Goal: Transaction & Acquisition: Register for event/course

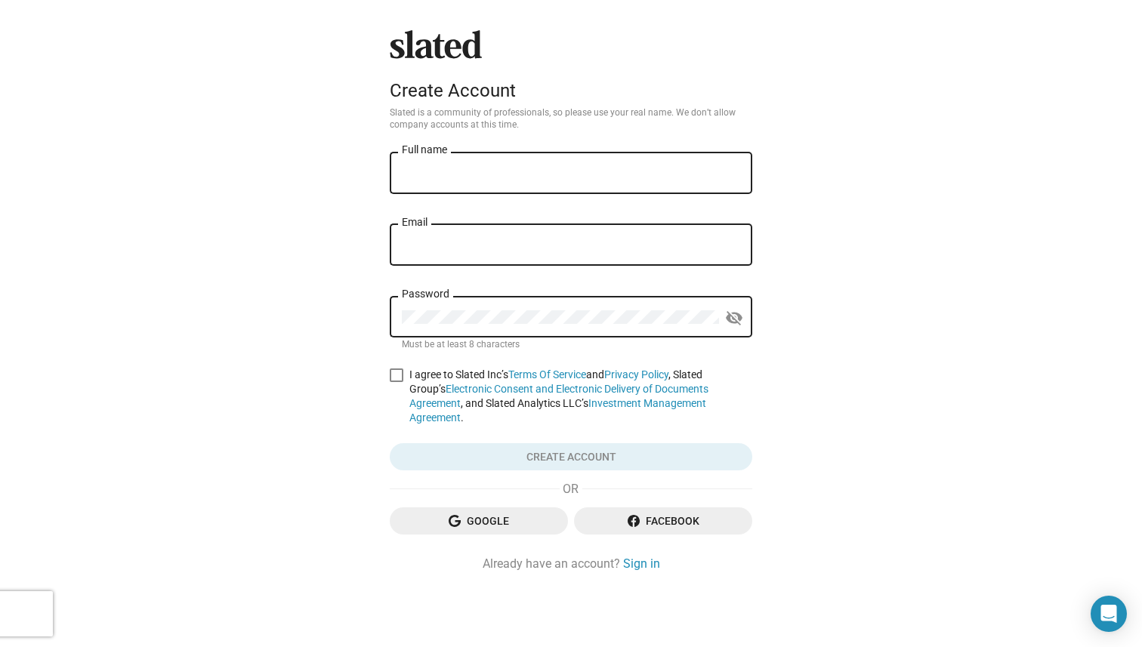
click at [437, 524] on div "Google Facebook" at bounding box center [571, 526] width 362 height 39
click at [440, 516] on span "Google" at bounding box center [479, 520] width 154 height 27
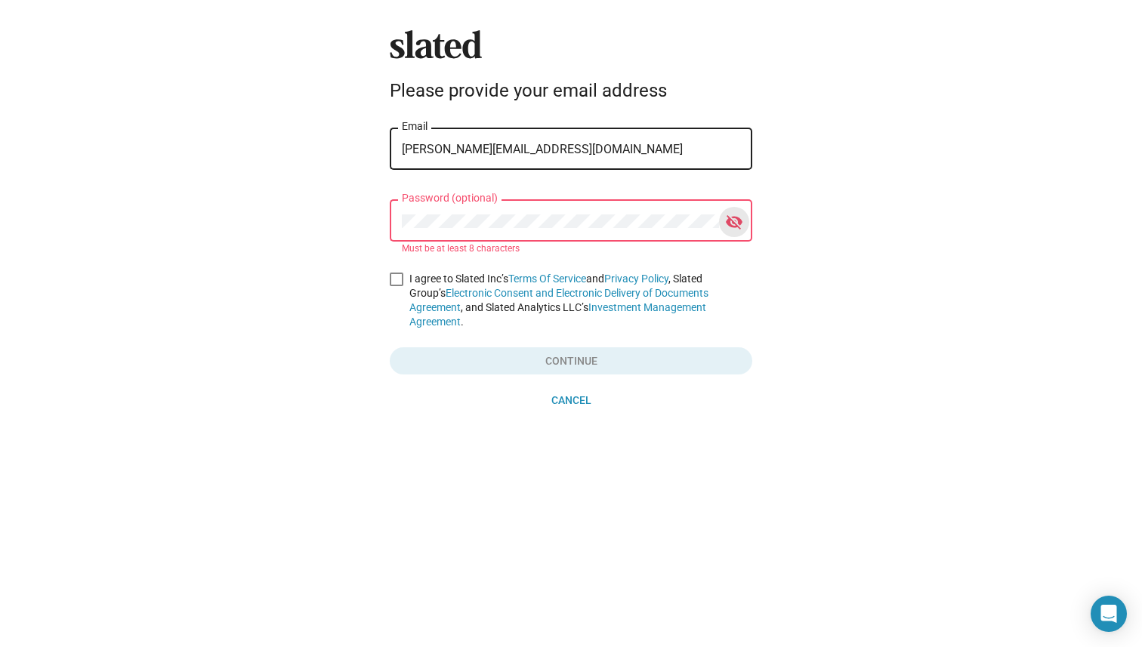
click at [730, 220] on mat-icon "visibility_off" at bounding box center [734, 222] width 18 height 23
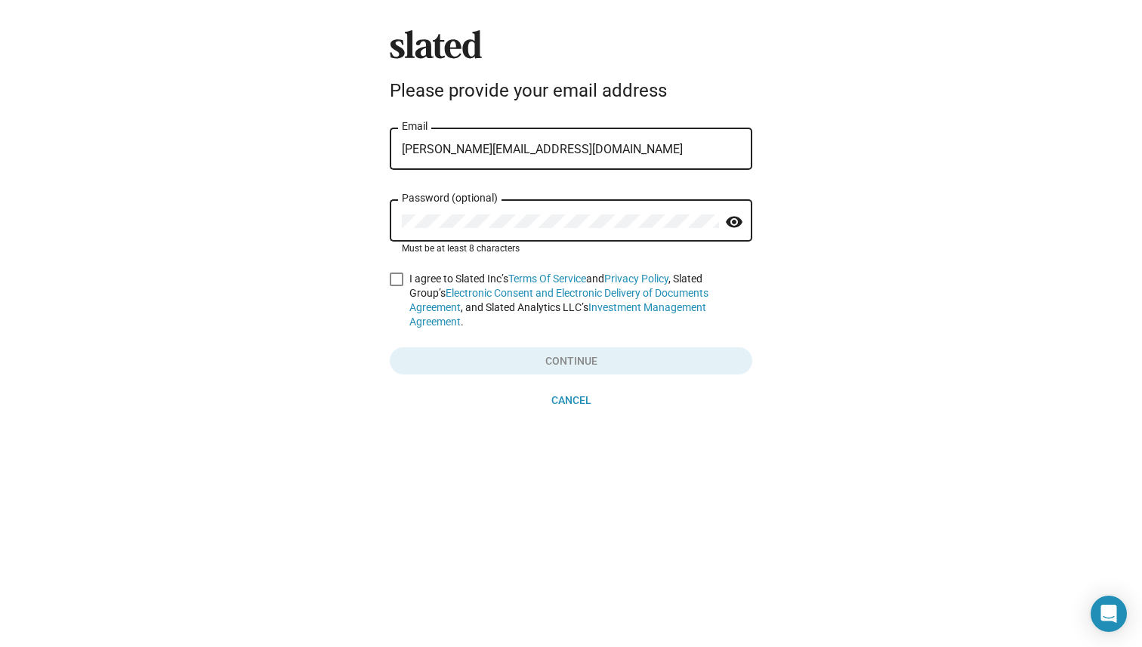
click at [390, 281] on span at bounding box center [397, 280] width 14 height 14
click at [396, 286] on input "I agree to Slated Inc’s Terms Of Service and Privacy Policy , Slated Group’s El…" at bounding box center [396, 286] width 1 height 1
checkbox input "true"
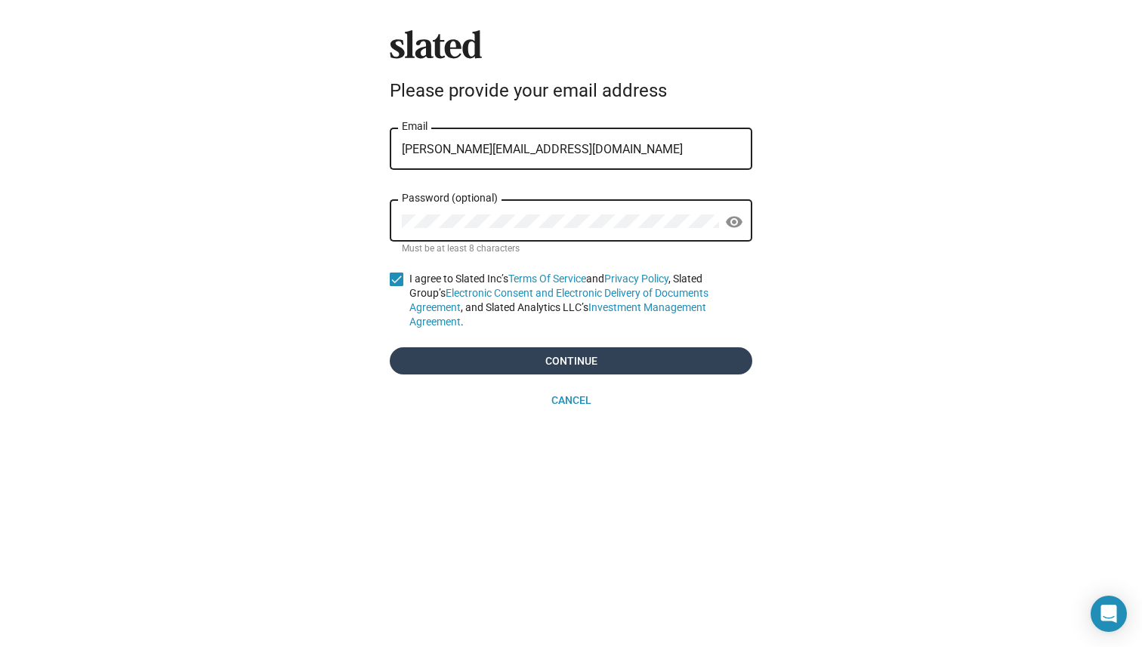
click at [484, 347] on span "Continue" at bounding box center [571, 360] width 338 height 27
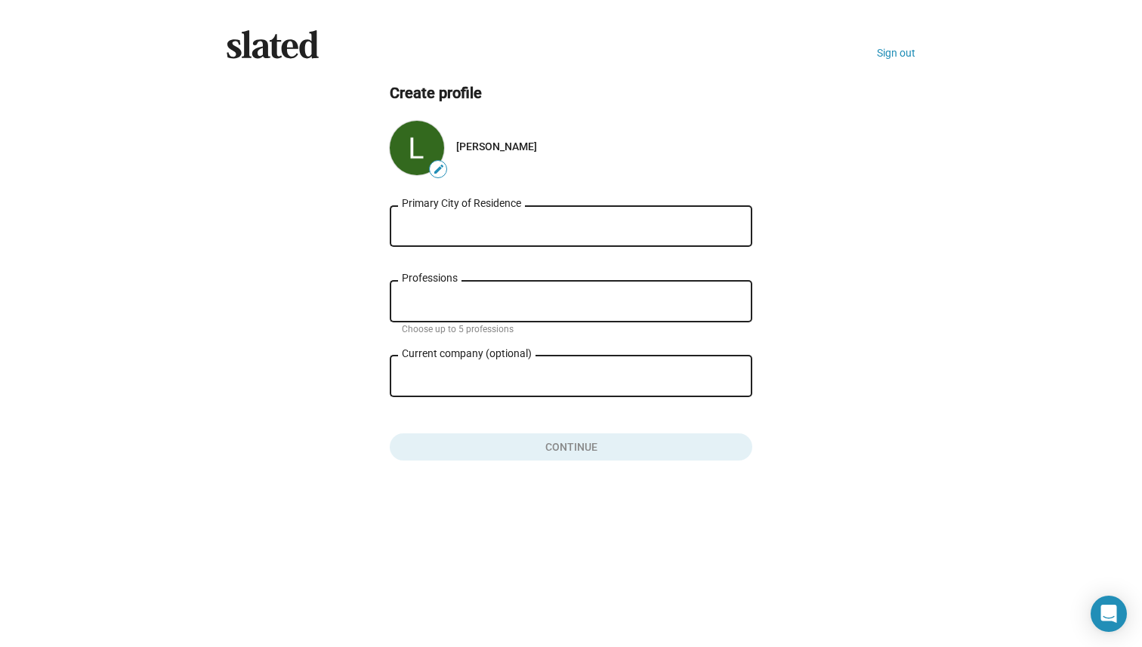
click at [471, 228] on input "Primary City of Residence" at bounding box center [571, 227] width 338 height 14
click at [441, 295] on div "Professions" at bounding box center [571, 300] width 338 height 45
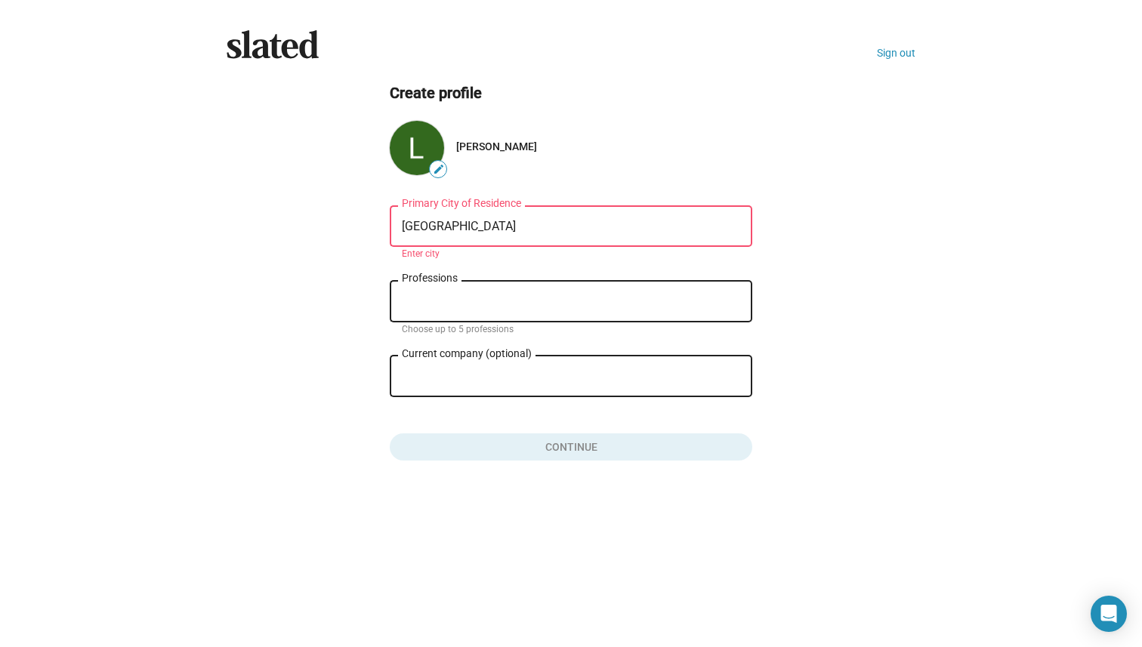
click at [458, 234] on div "London Primary City of Residence" at bounding box center [571, 224] width 338 height 45
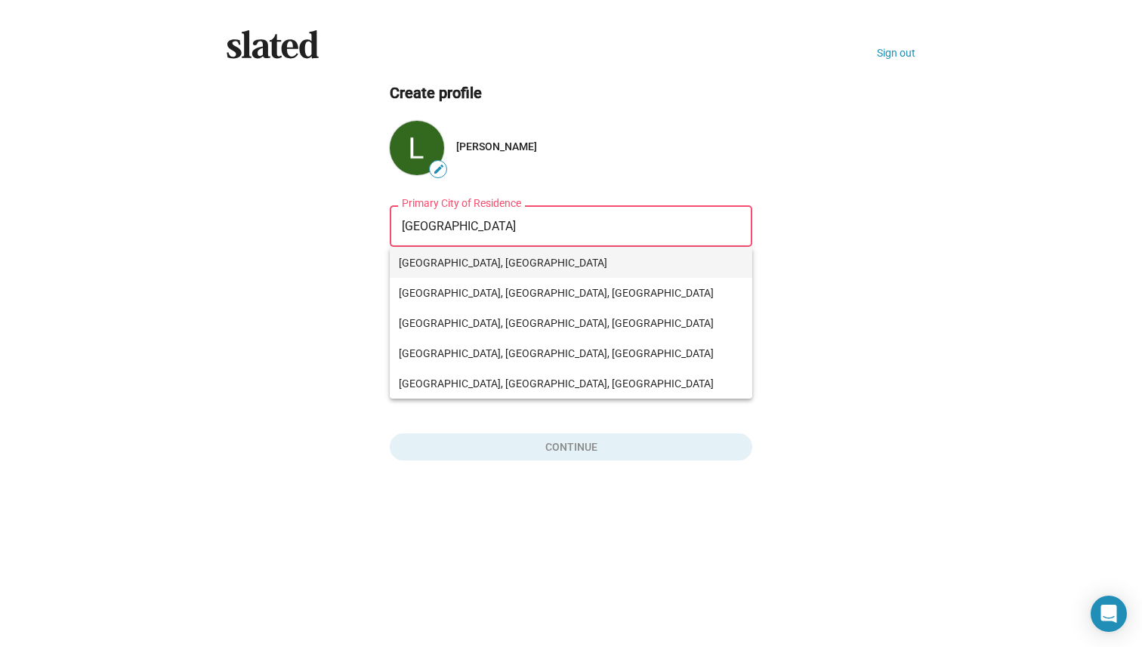
click at [449, 251] on span "London, UK" at bounding box center [571, 263] width 344 height 30
type input "London, UK"
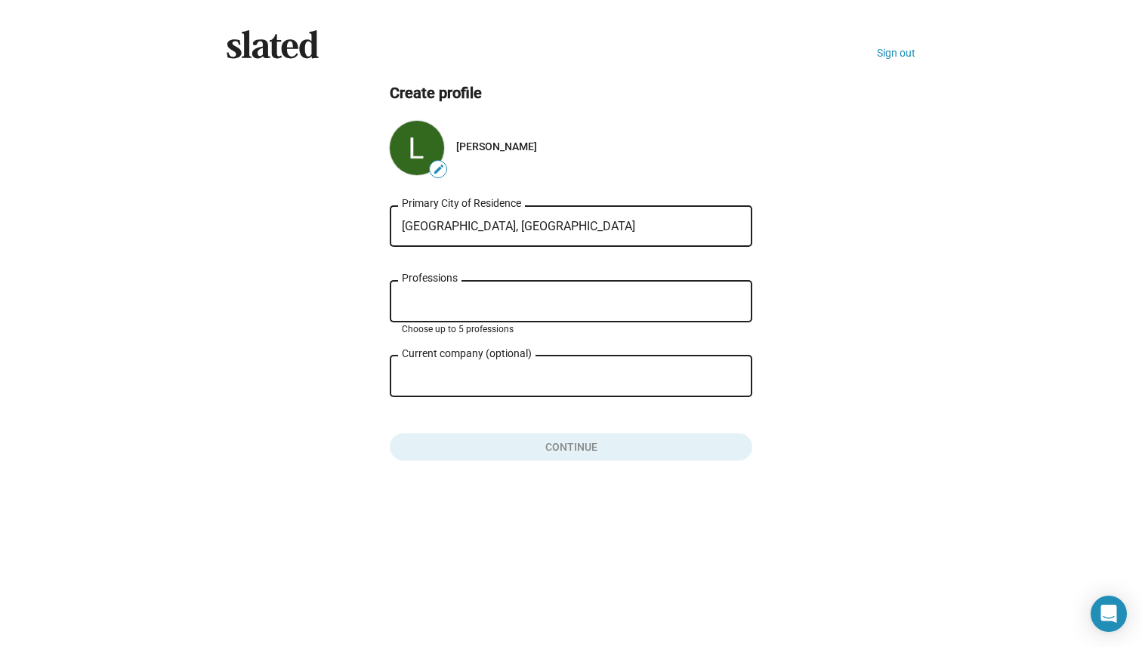
click at [425, 308] on input "Professions" at bounding box center [574, 302] width 338 height 14
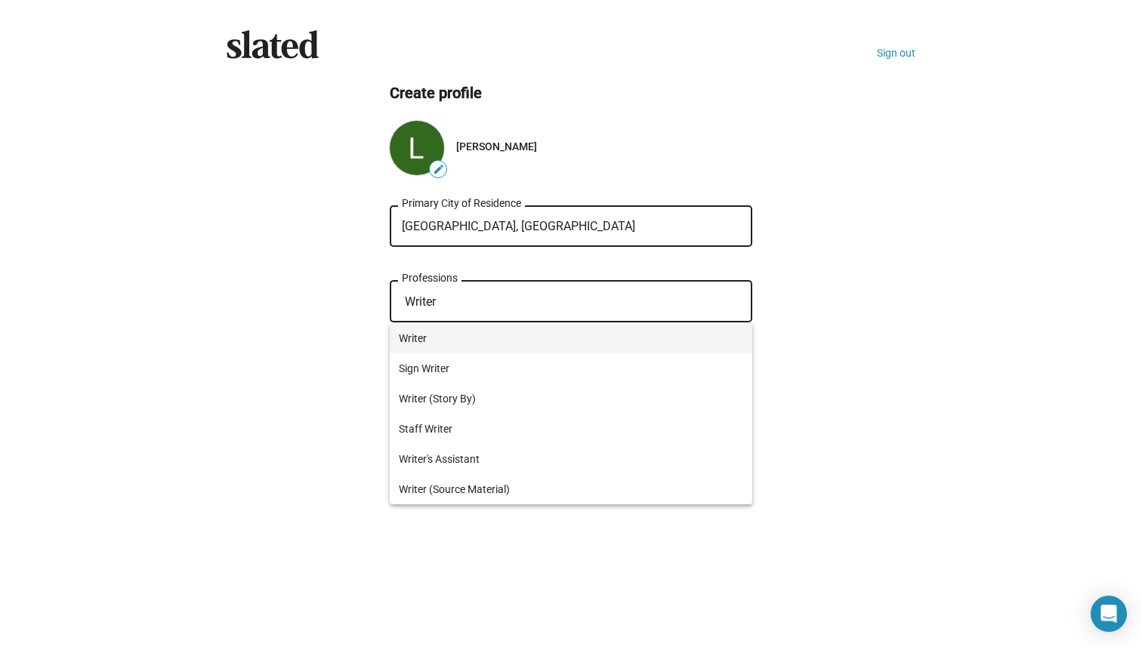
type input "Writer"
click at [424, 336] on span "Writer" at bounding box center [571, 338] width 344 height 30
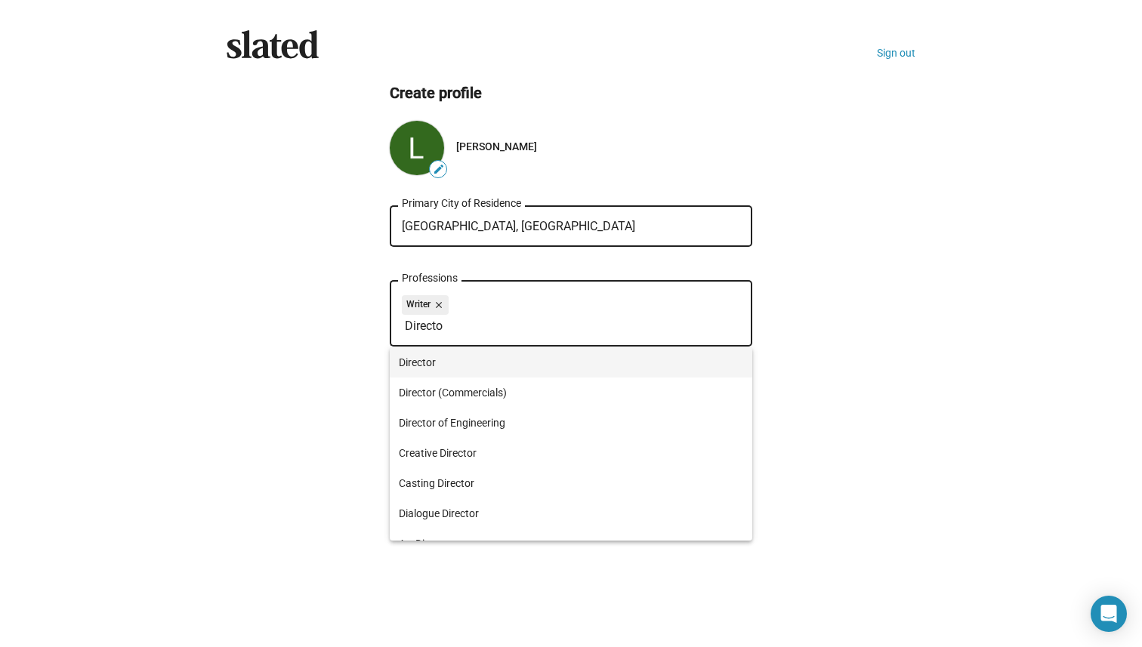
type input "Directo"
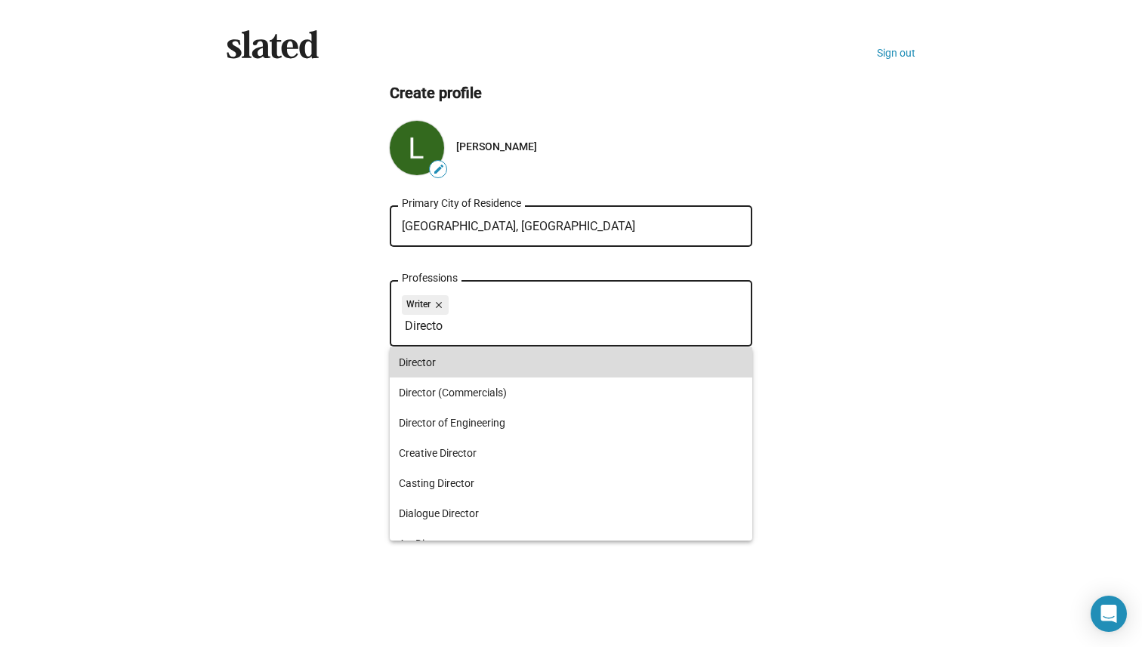
click at [442, 359] on span "Director" at bounding box center [571, 362] width 344 height 30
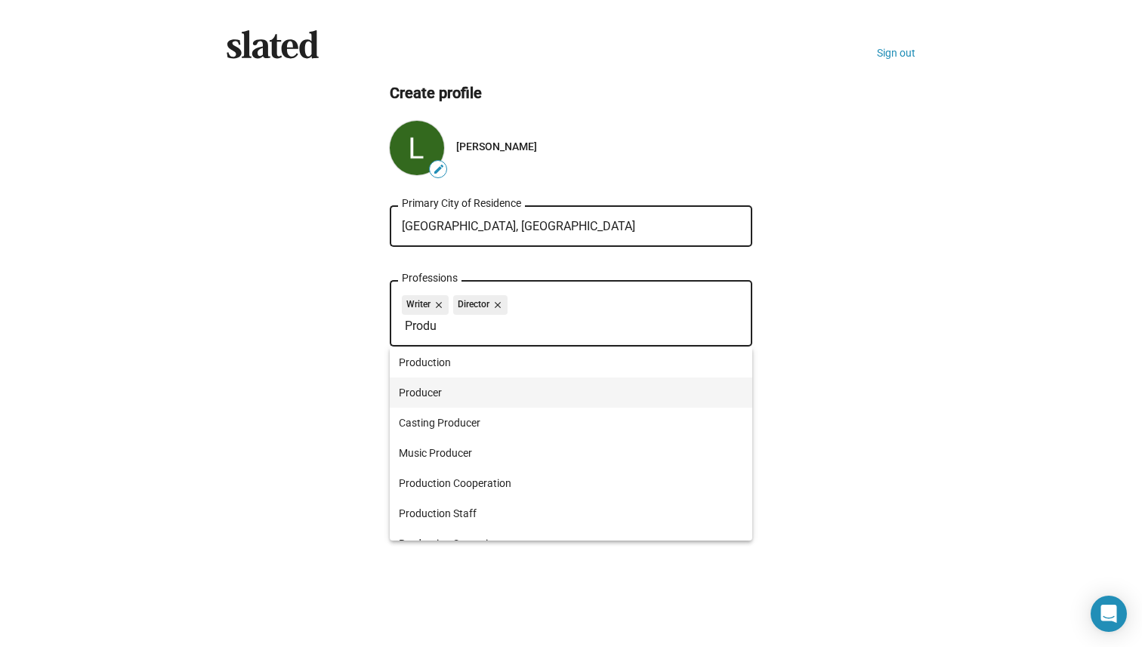
type input "Produ"
click at [442, 390] on span "Producer" at bounding box center [571, 393] width 344 height 30
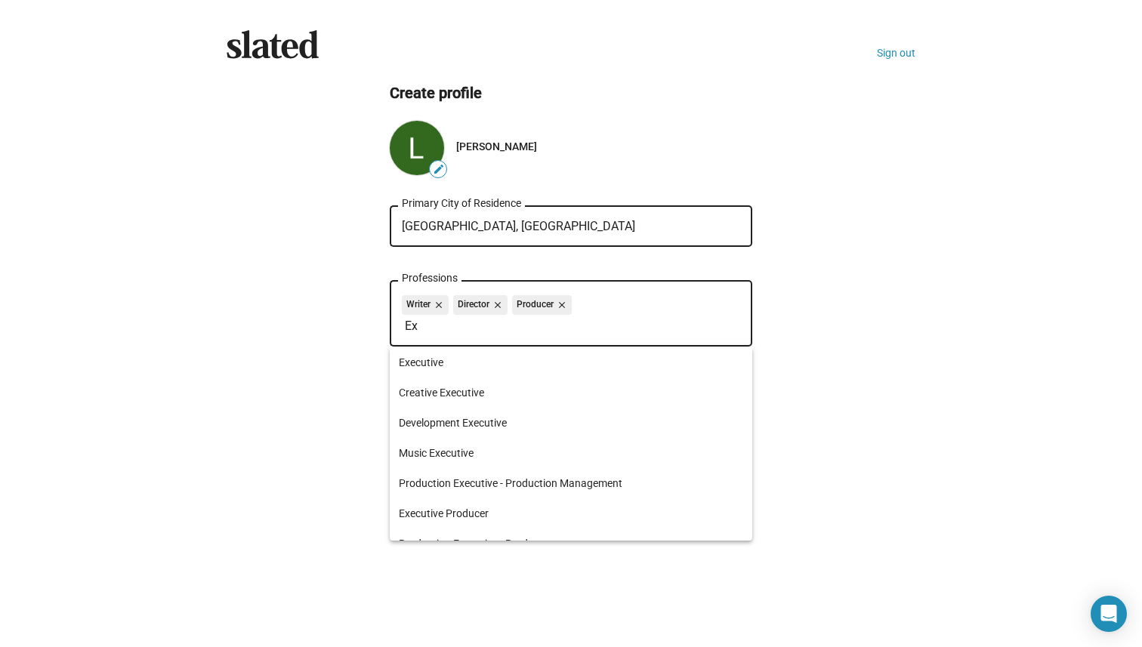
type input "E"
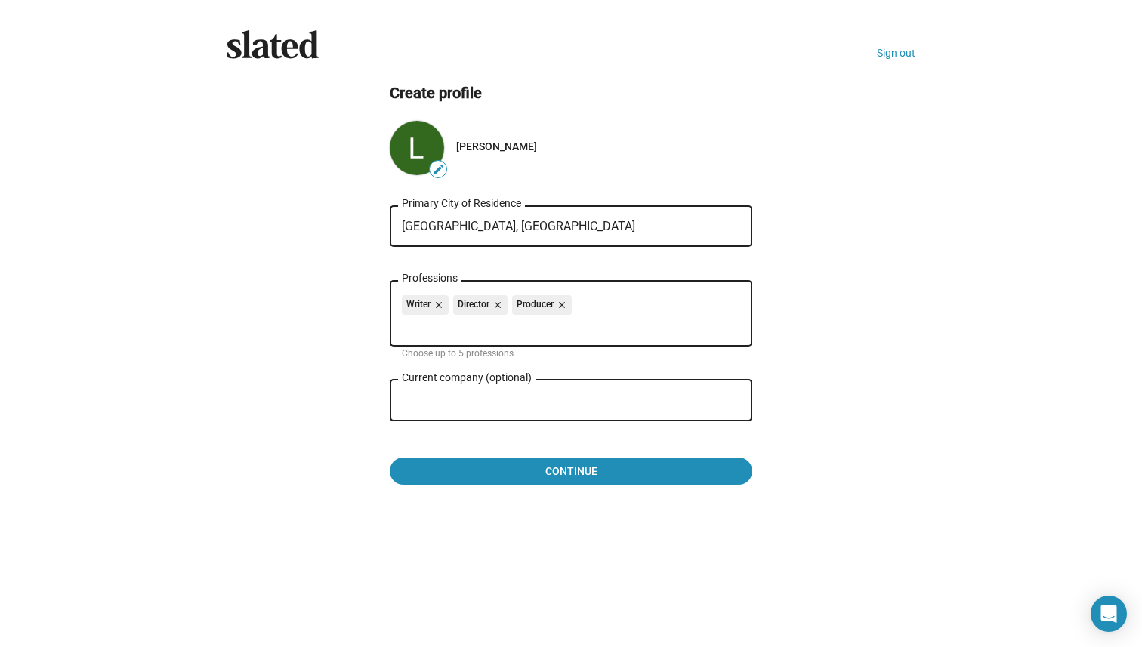
click at [435, 398] on input "Current company (optional)" at bounding box center [560, 401] width 317 height 14
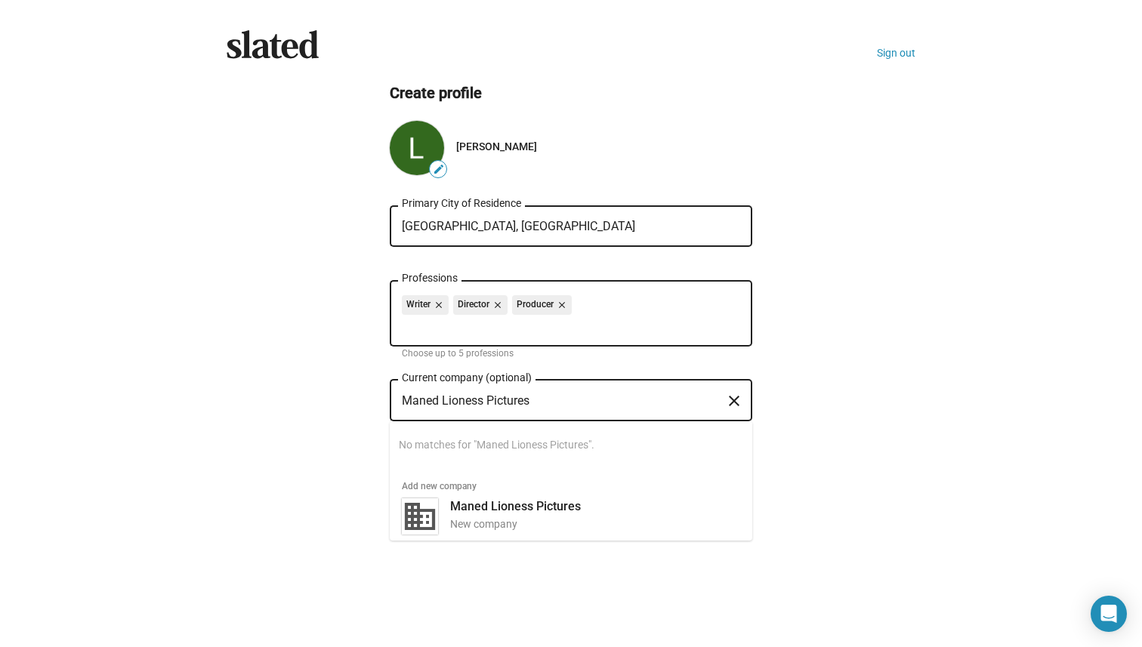
type input "Maned Lioness Pictures"
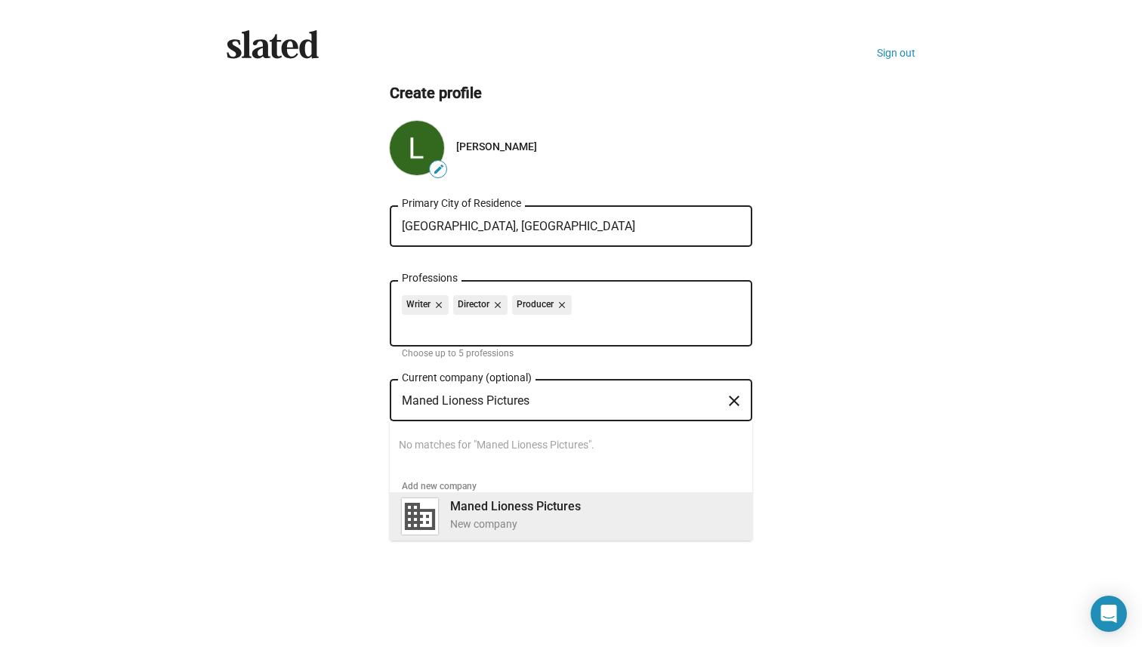
click at [606, 512] on div "Maned Lioness Pictures New company" at bounding box center [590, 514] width 299 height 39
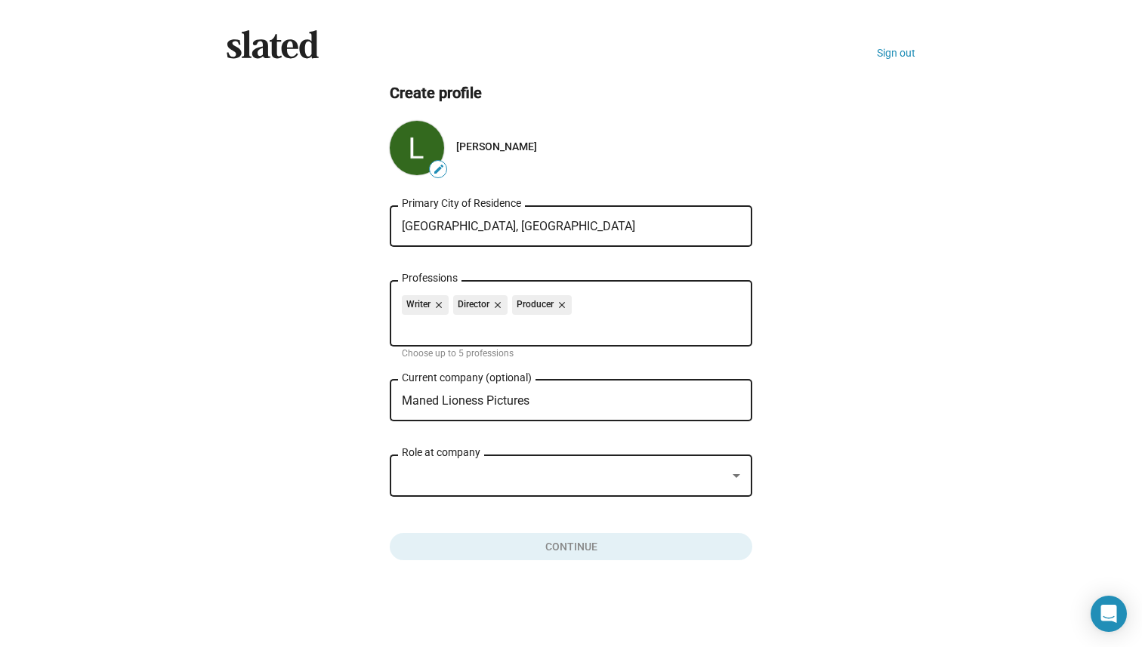
click at [555, 474] on div at bounding box center [564, 476] width 325 height 16
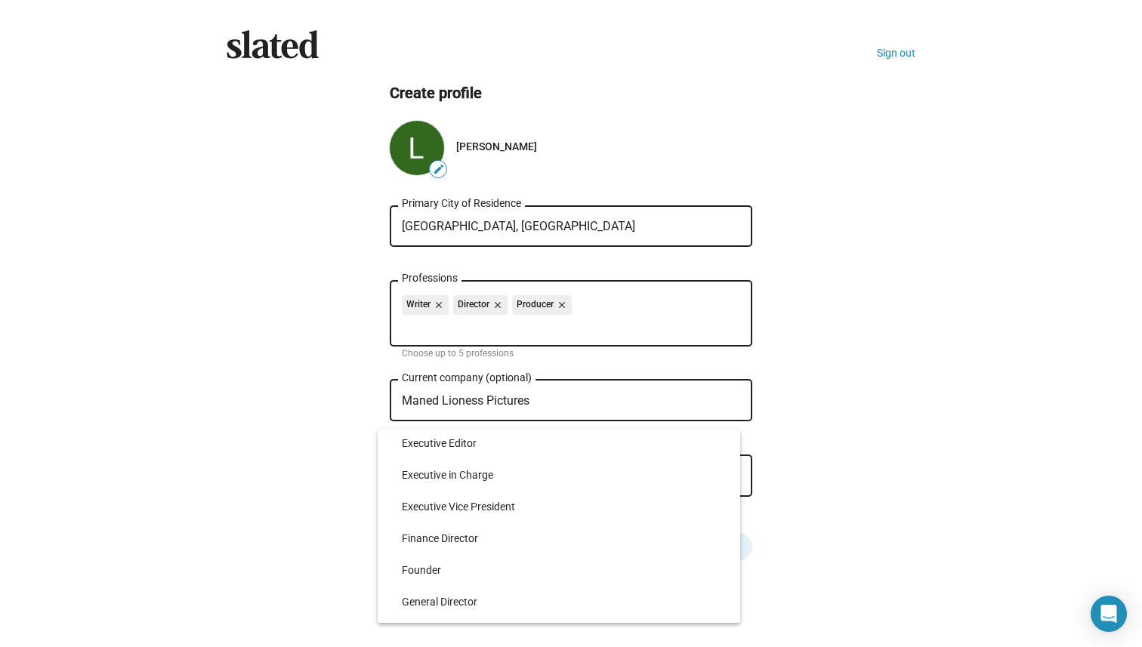
scroll to position [2858, 0]
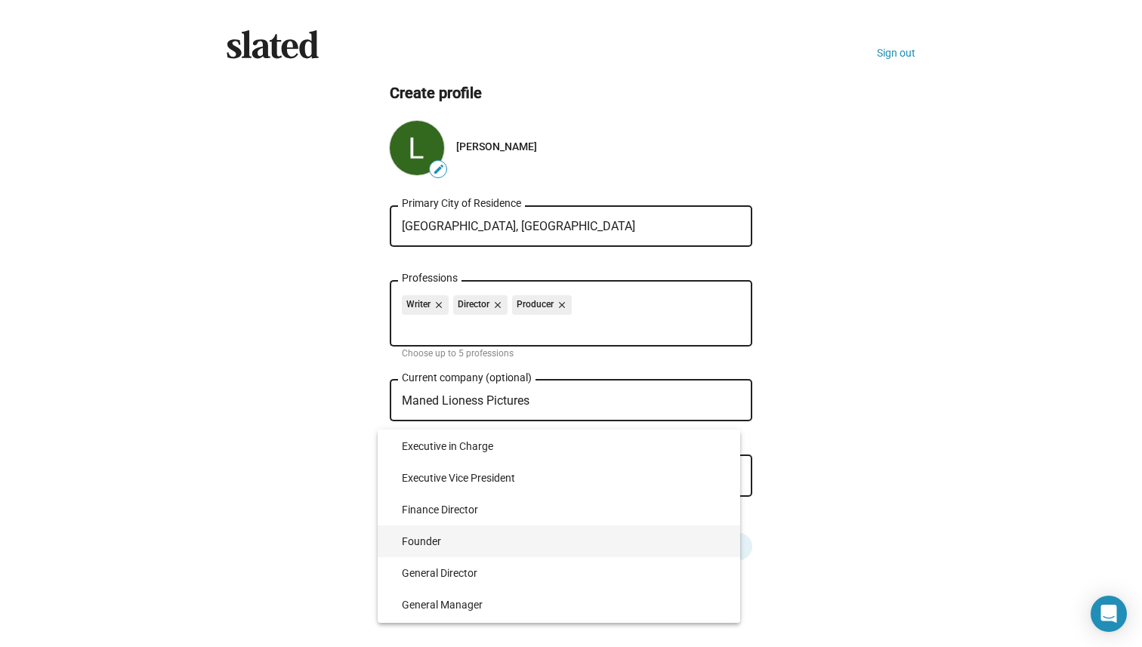
click at [553, 545] on span "Founder" at bounding box center [565, 542] width 326 height 32
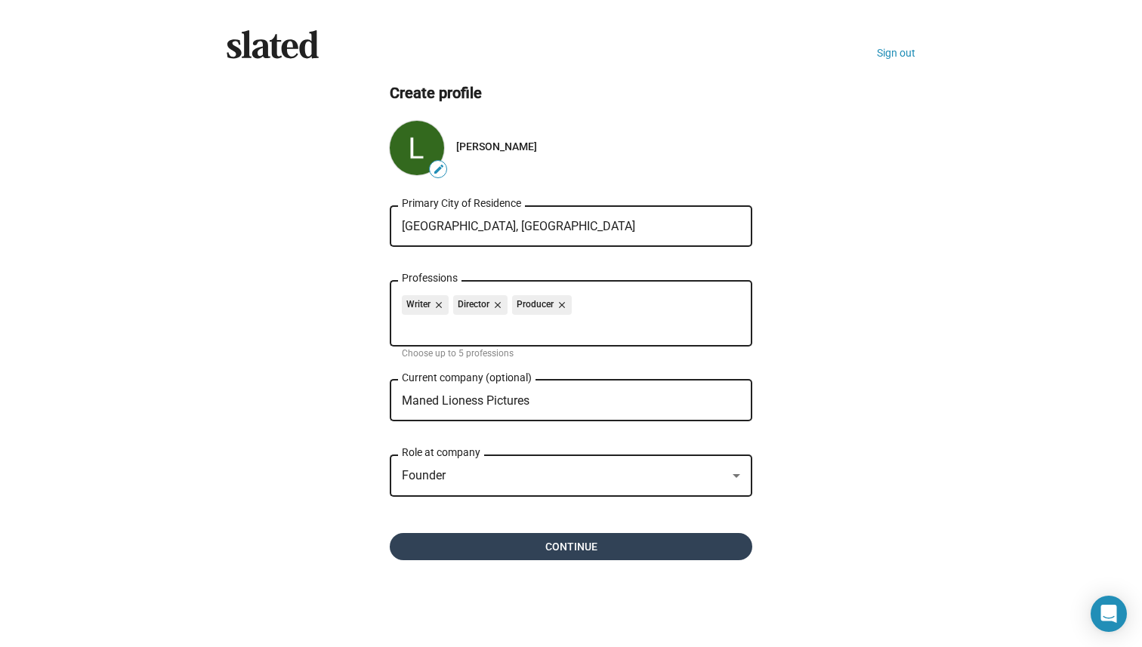
click at [629, 539] on span "Continue" at bounding box center [571, 546] width 338 height 27
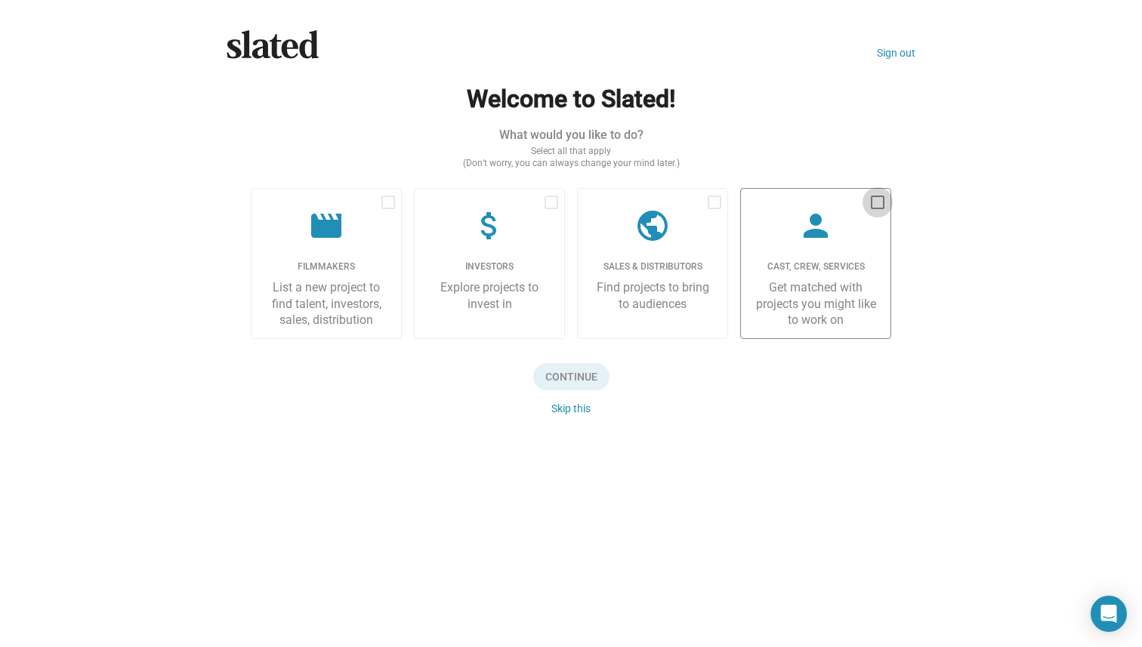
click at [876, 205] on span at bounding box center [878, 203] width 14 height 14
click at [877, 209] on input "checkbox" at bounding box center [877, 209] width 1 height 1
checkbox input "true"
click at [375, 198] on label "movie Filmmakers List a new project to find talent, investors, sales, distribut…" at bounding box center [326, 263] width 151 height 151
click at [387, 209] on input "checkbox" at bounding box center [387, 209] width 1 height 1
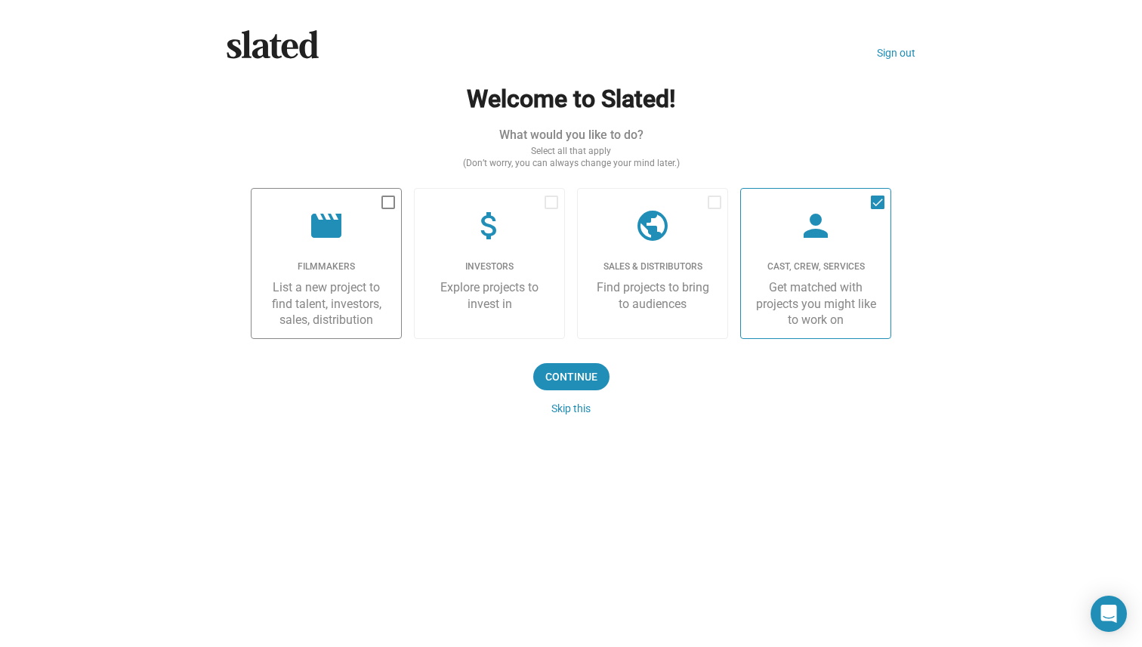
checkbox input "true"
click at [567, 371] on span "Continue" at bounding box center [571, 376] width 76 height 27
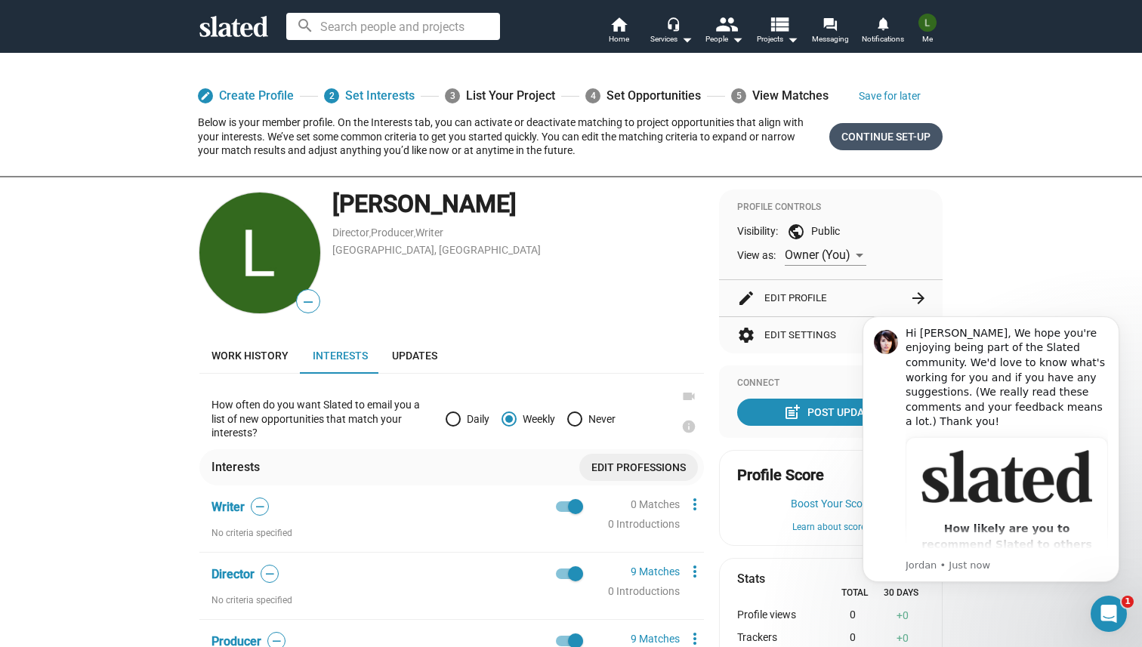
click at [855, 137] on span "Continue Set-up" at bounding box center [885, 136] width 89 height 27
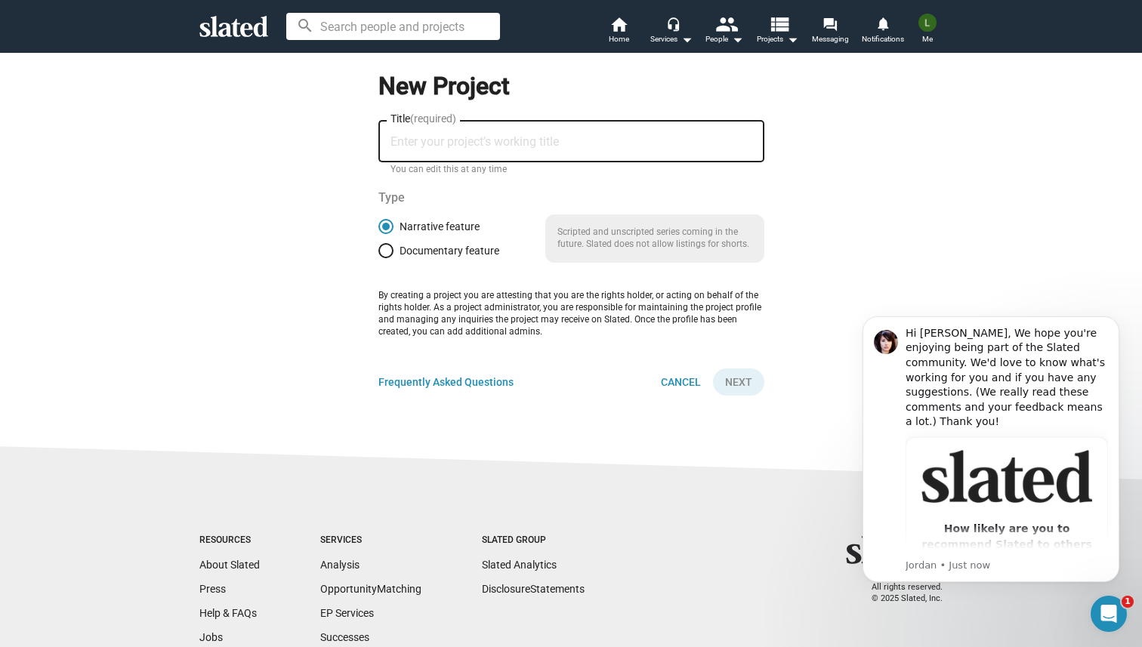
click at [594, 131] on div "Title (required)" at bounding box center [571, 140] width 362 height 45
click at [724, 29] on mat-icon "people" at bounding box center [726, 24] width 22 height 22
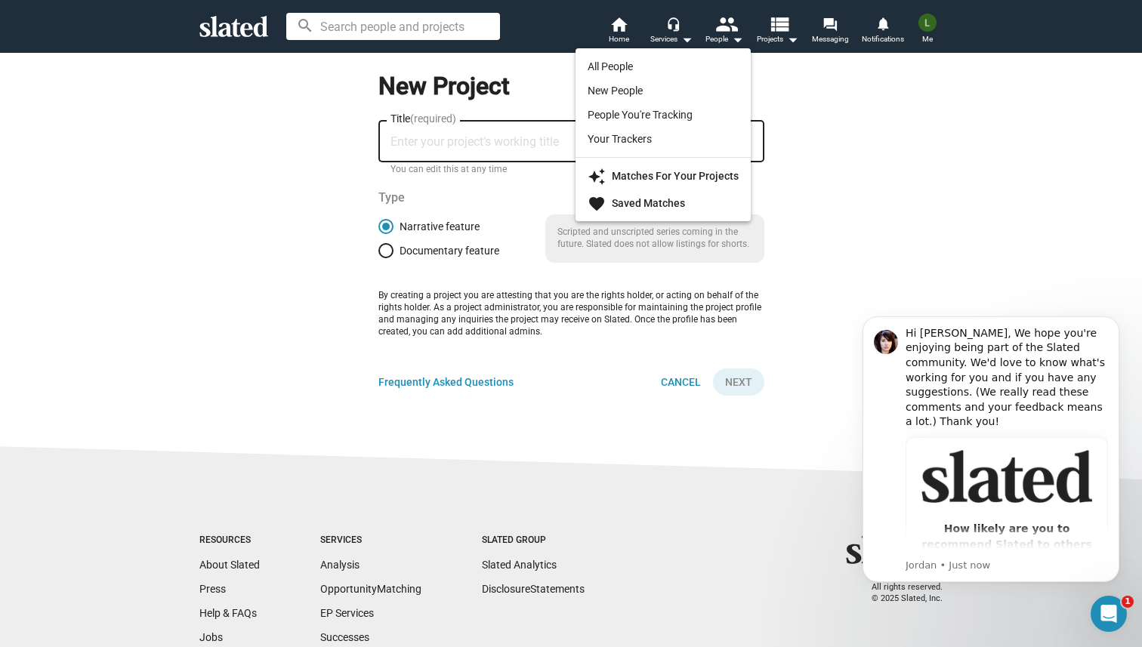
click at [678, 380] on div at bounding box center [571, 323] width 1142 height 647
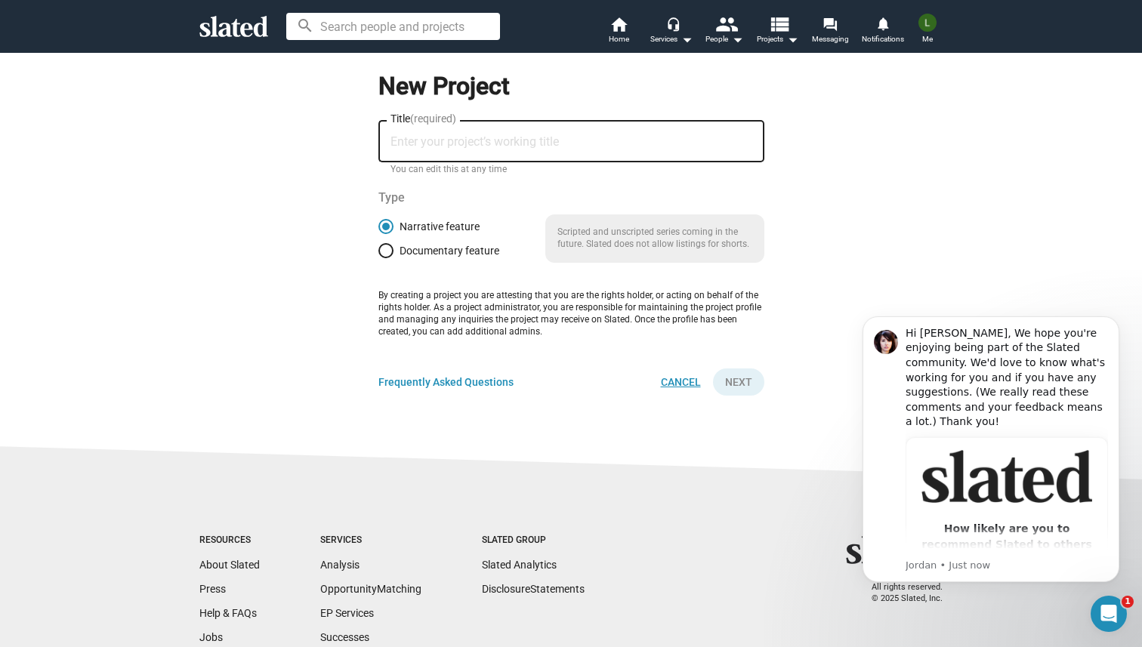
click at [678, 380] on span "Cancel" at bounding box center [681, 381] width 40 height 27
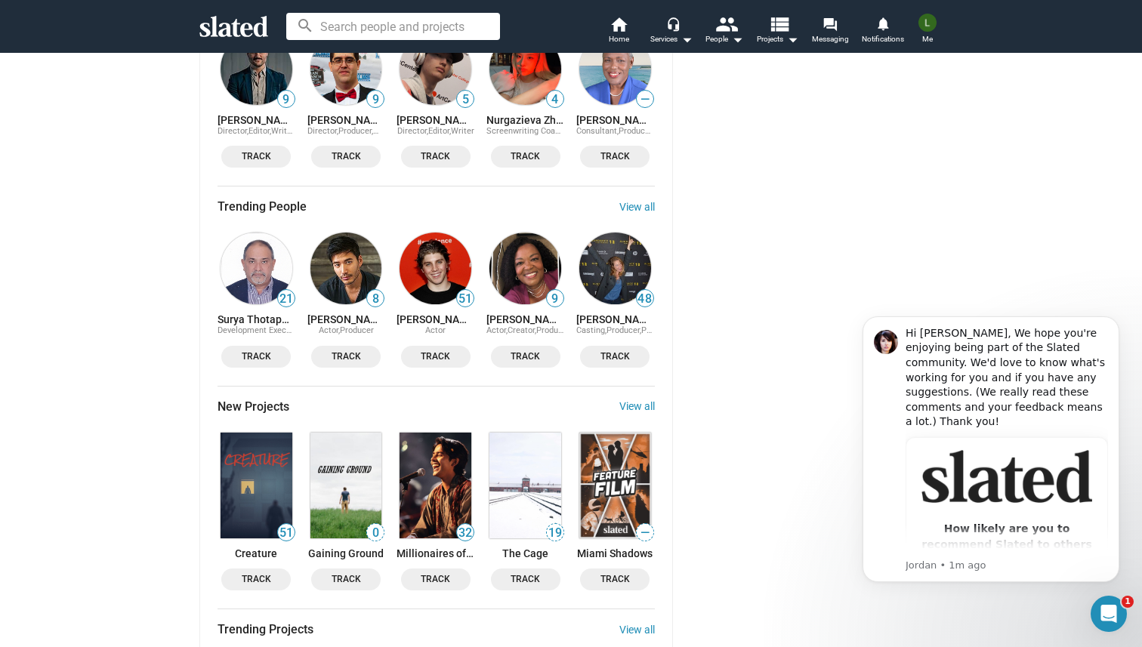
scroll to position [1484, 0]
click at [641, 200] on link "View all" at bounding box center [636, 206] width 35 height 12
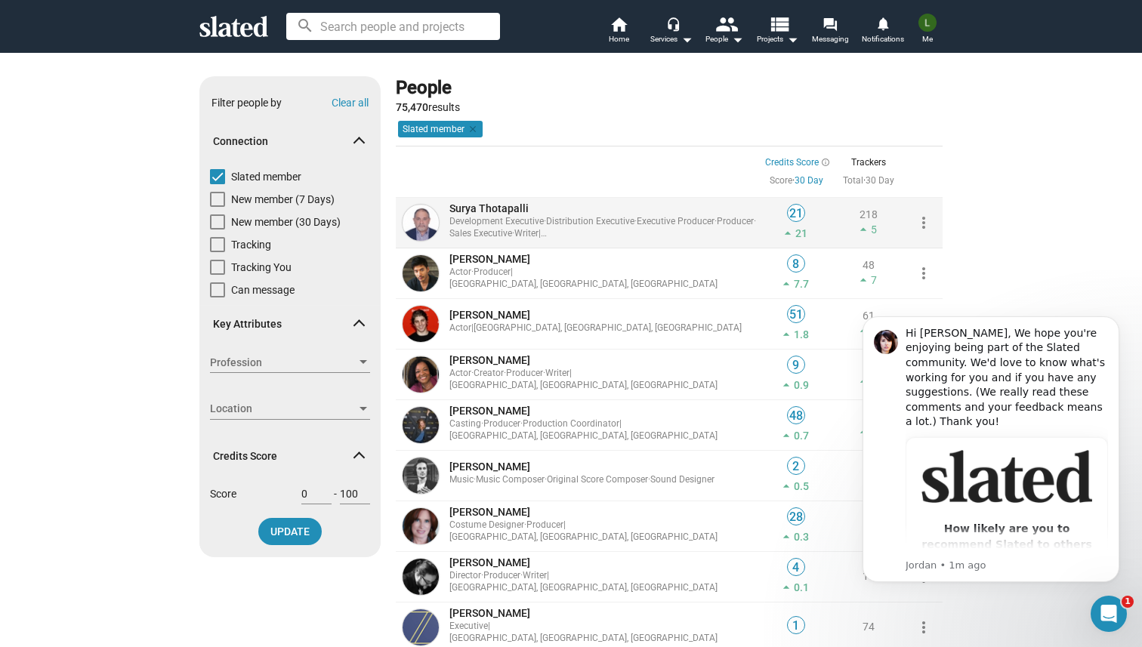
click at [421, 226] on img at bounding box center [420, 223] width 36 height 36
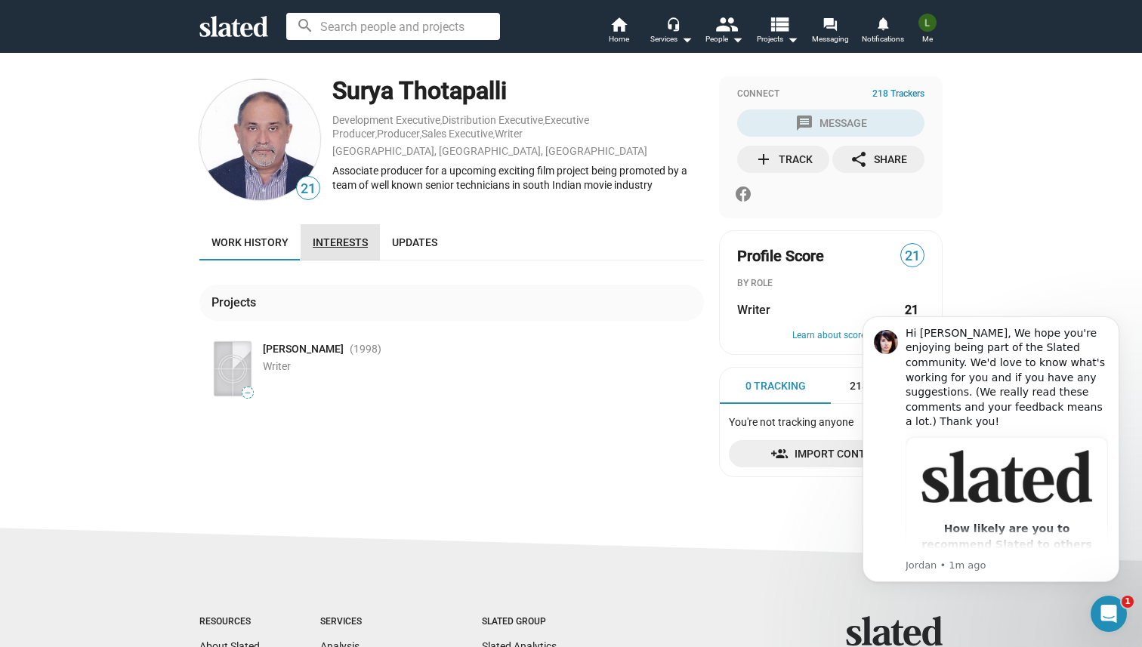
click at [347, 245] on span "Interests" at bounding box center [340, 242] width 55 height 12
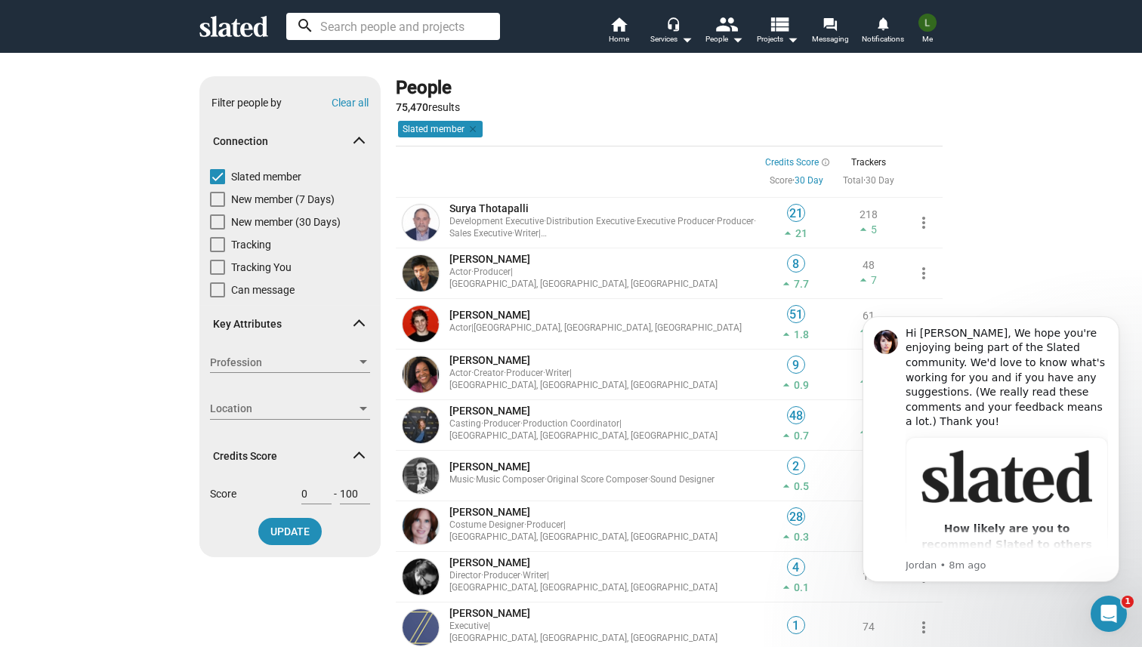
click at [365, 32] on input at bounding box center [393, 26] width 214 height 27
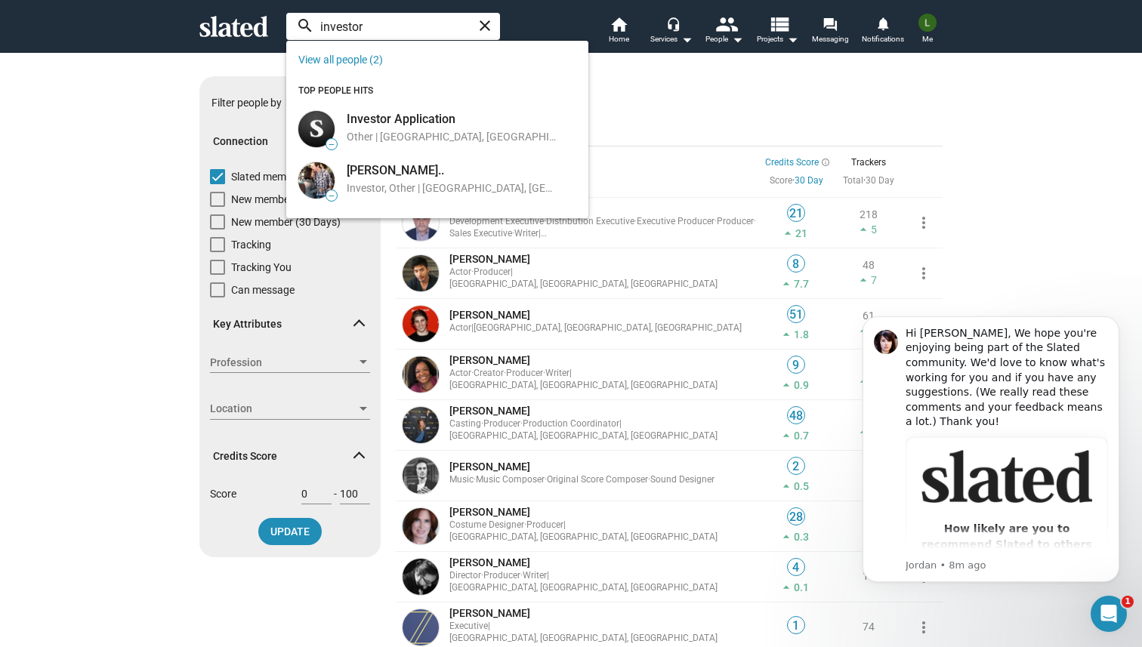
type input "investor"
click at [374, 129] on div "Investor Application Other | Los Angeles, CA, US" at bounding box center [451, 128] width 227 height 41
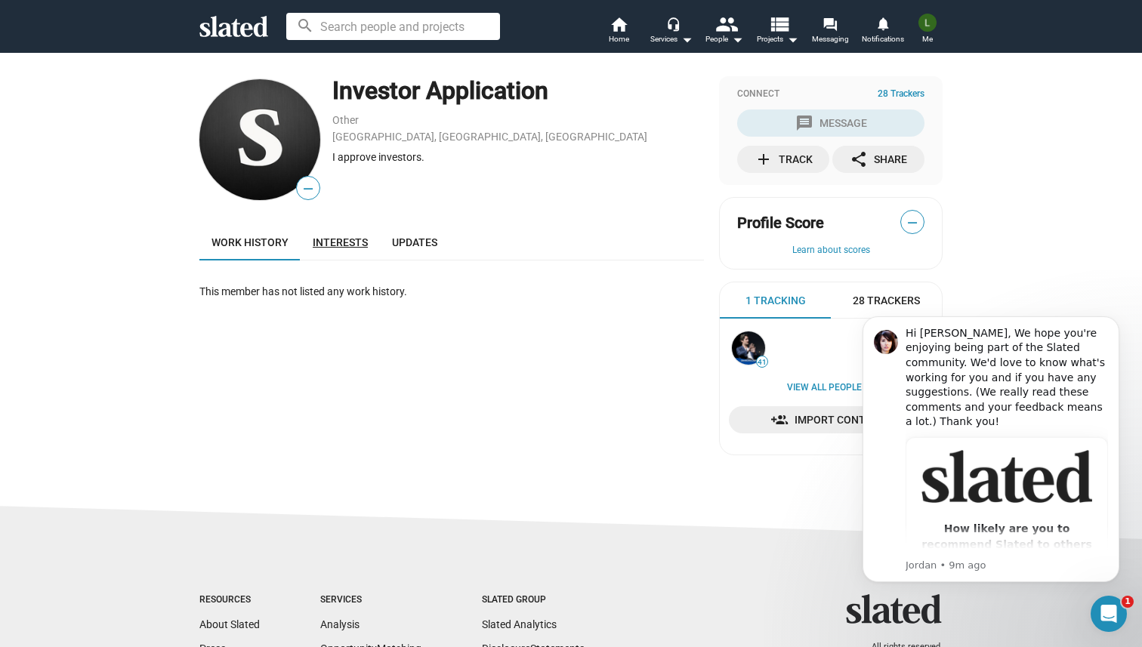
click at [341, 245] on span "Interests" at bounding box center [340, 242] width 55 height 12
click at [410, 245] on span "Updates" at bounding box center [414, 242] width 45 height 12
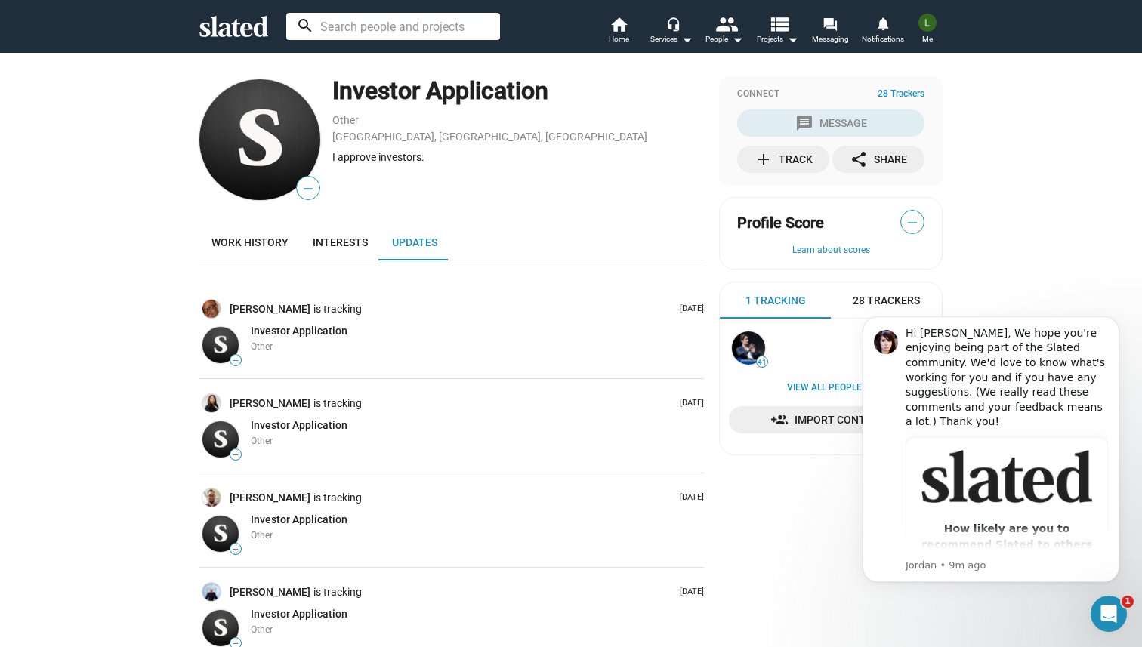
click at [395, 29] on input at bounding box center [393, 26] width 214 height 27
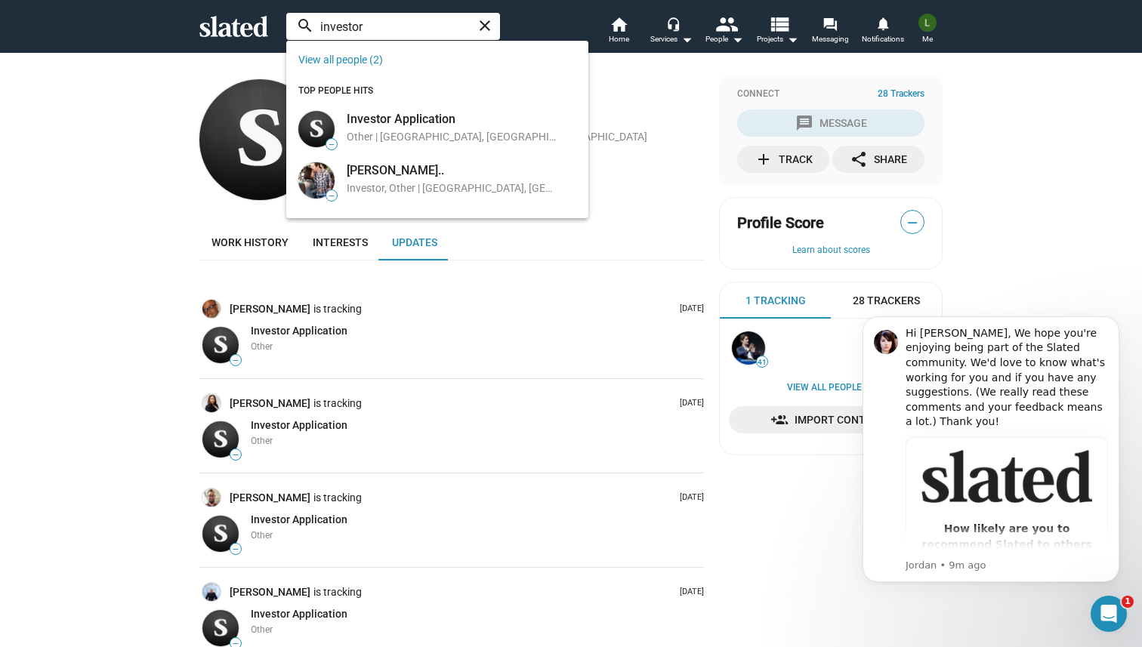
type input "investor"
click at [412, 187] on div "Investor, Other | Los Angeles, CA, US" at bounding box center [453, 189] width 212 height 16
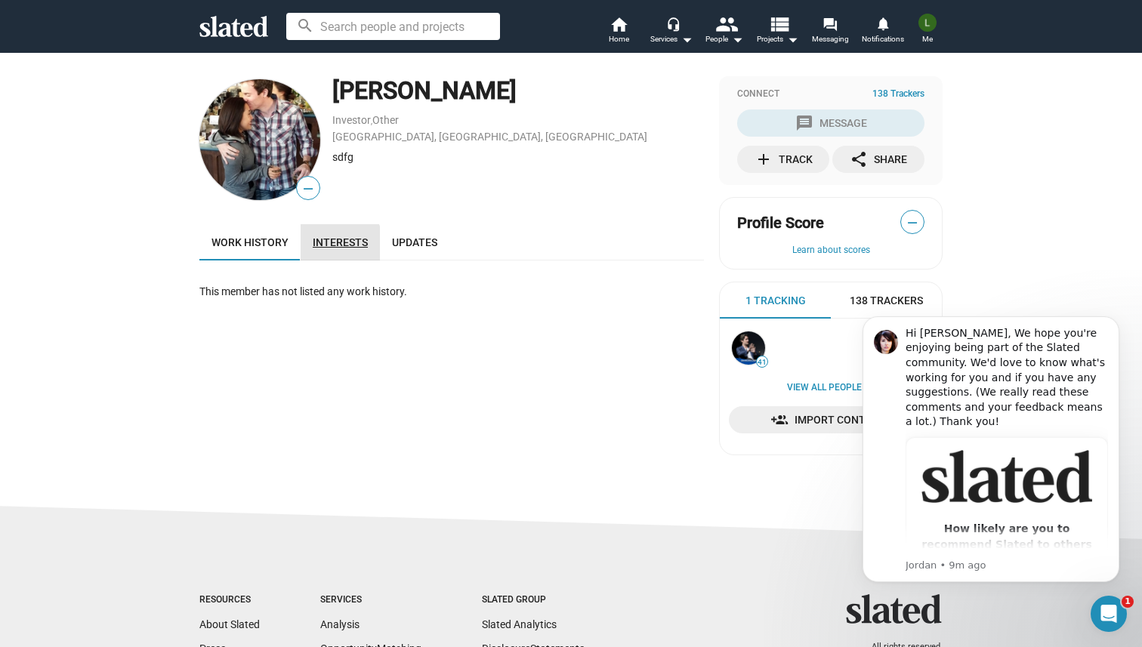
click at [331, 244] on span "Interests" at bounding box center [340, 242] width 55 height 12
click at [400, 247] on span "Updates" at bounding box center [414, 242] width 45 height 12
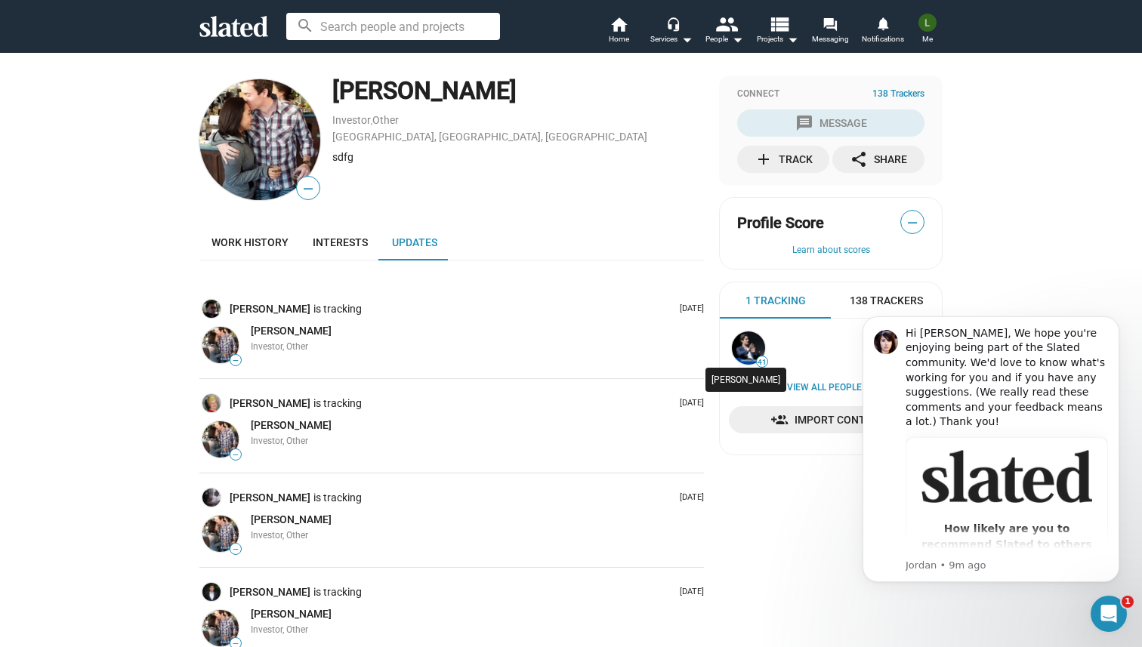
click at [754, 334] on img at bounding box center [748, 347] width 33 height 33
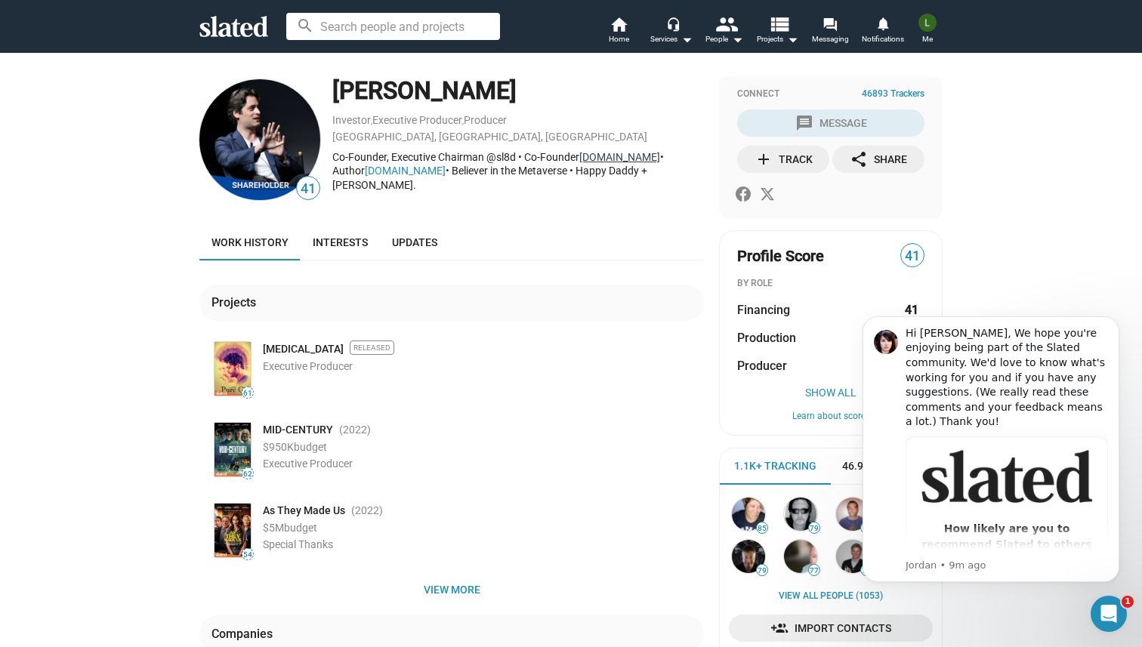
click at [612, 158] on link "[DOMAIN_NAME]" at bounding box center [619, 157] width 81 height 12
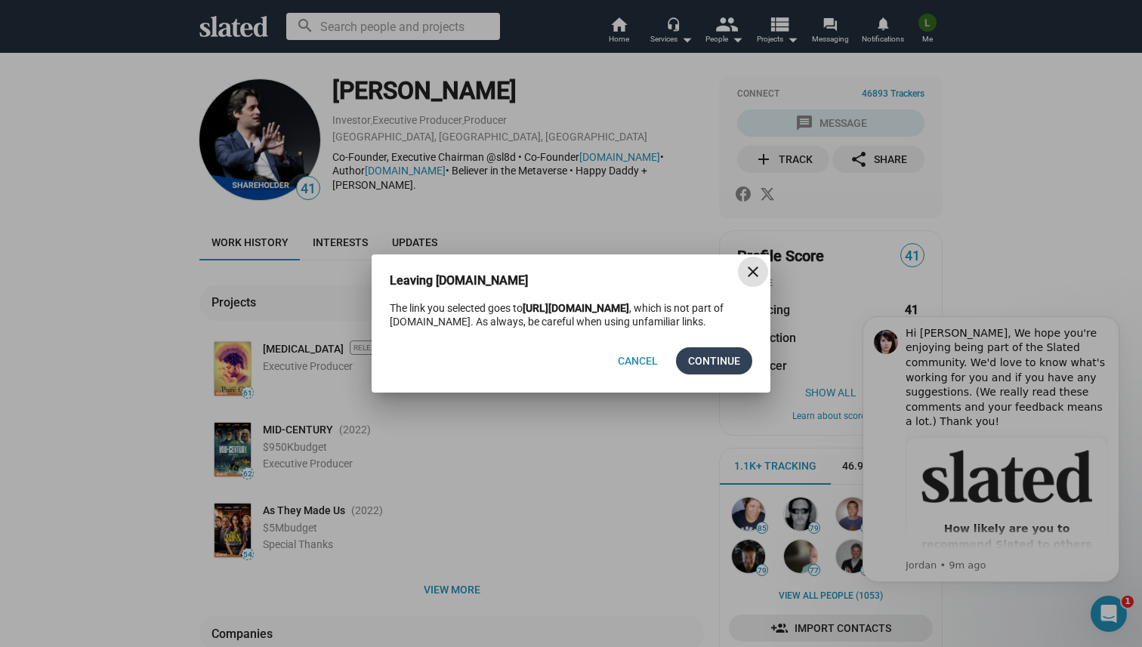
click at [700, 373] on span "Continue" at bounding box center [714, 360] width 52 height 27
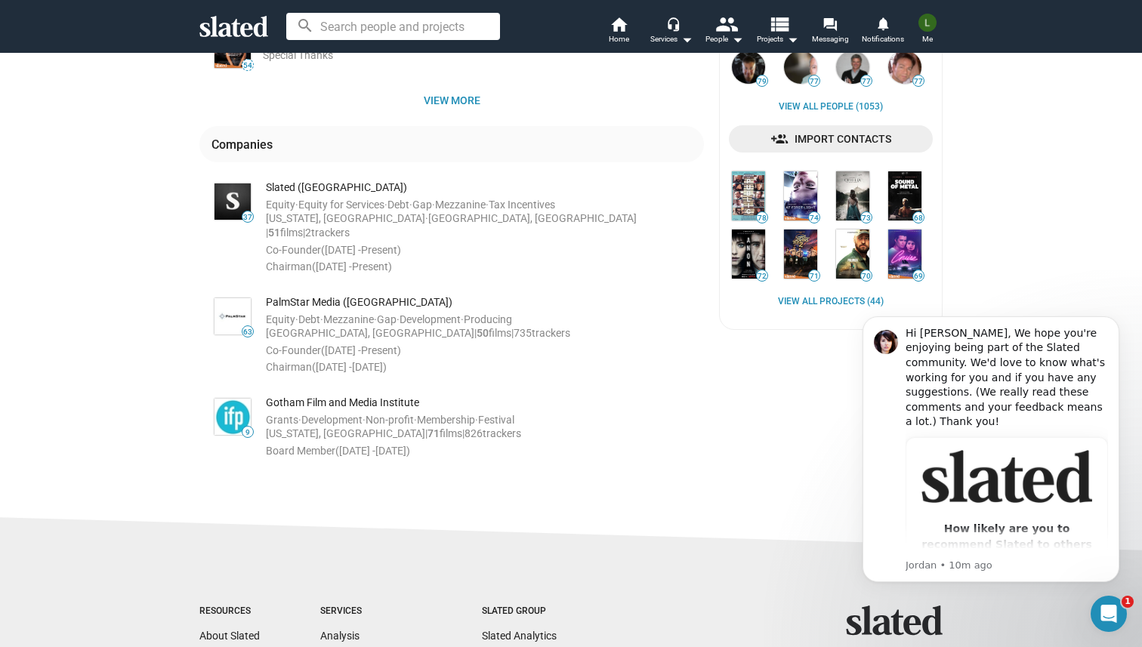
scroll to position [449, 0]
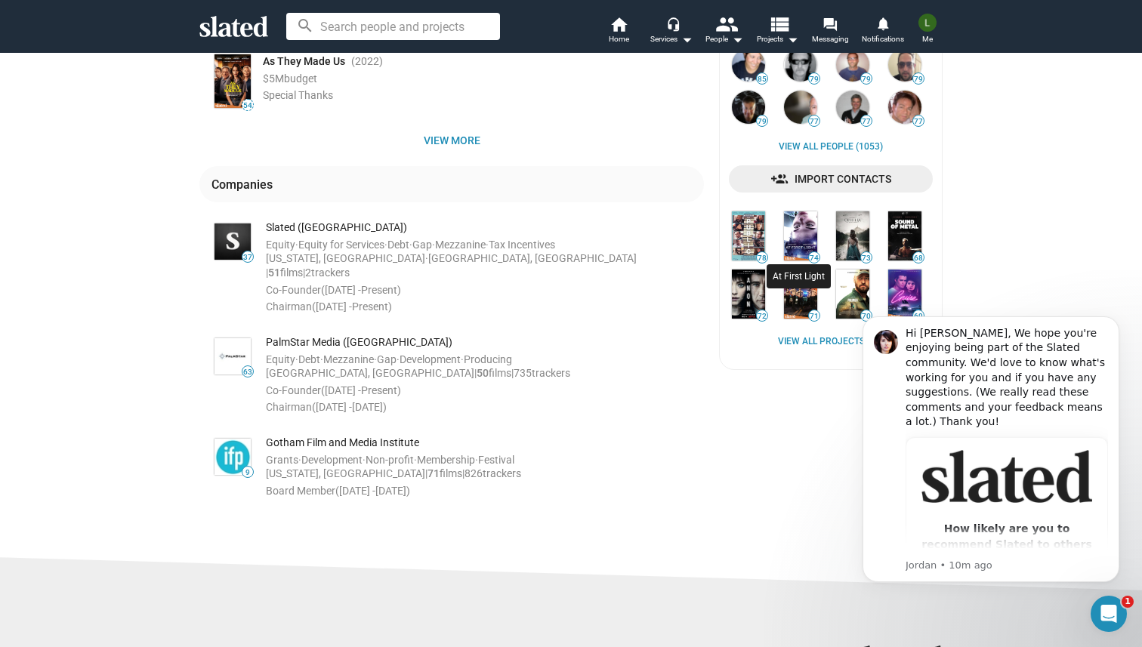
click at [799, 239] on img at bounding box center [800, 235] width 33 height 49
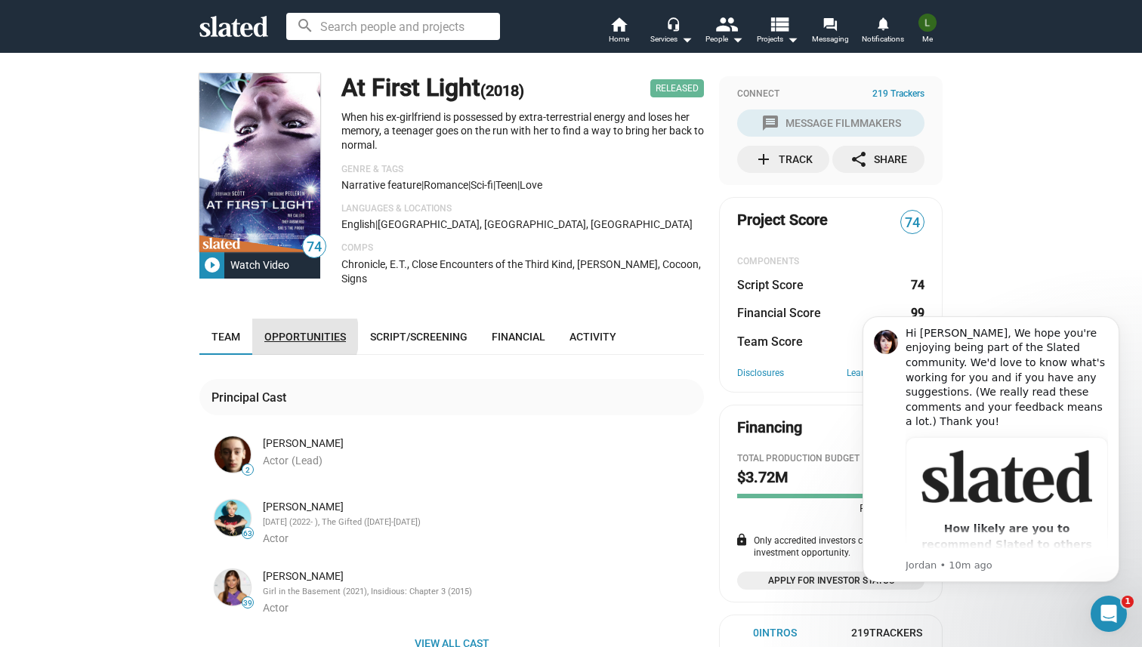
click at [297, 331] on span "Opportunities" at bounding box center [305, 337] width 82 height 12
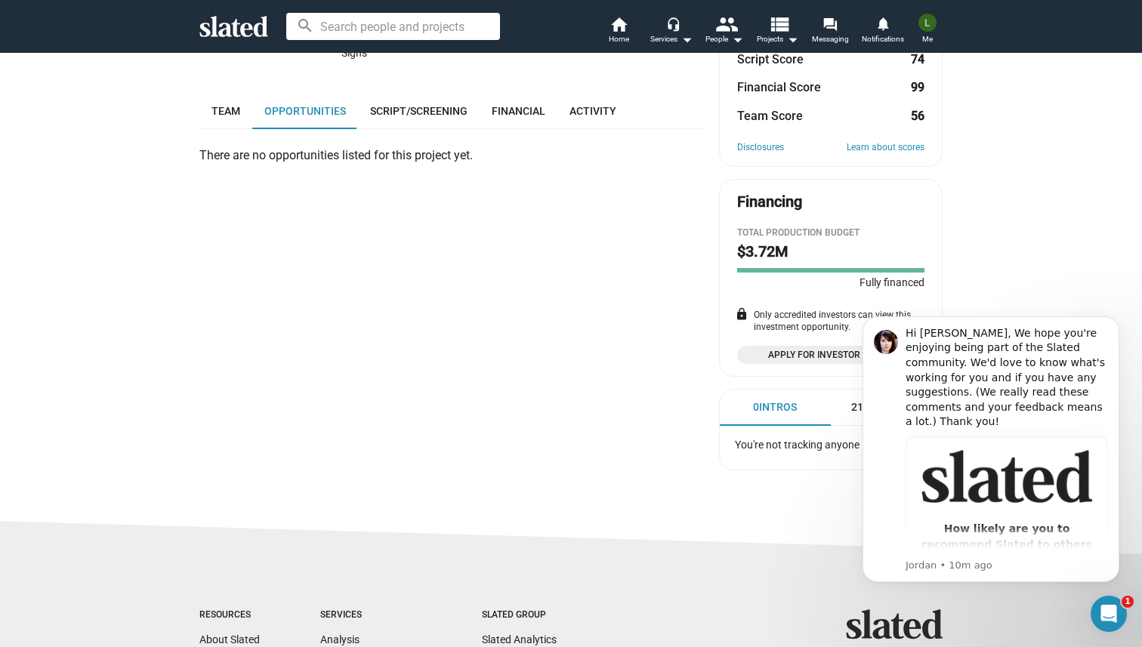
scroll to position [254, 0]
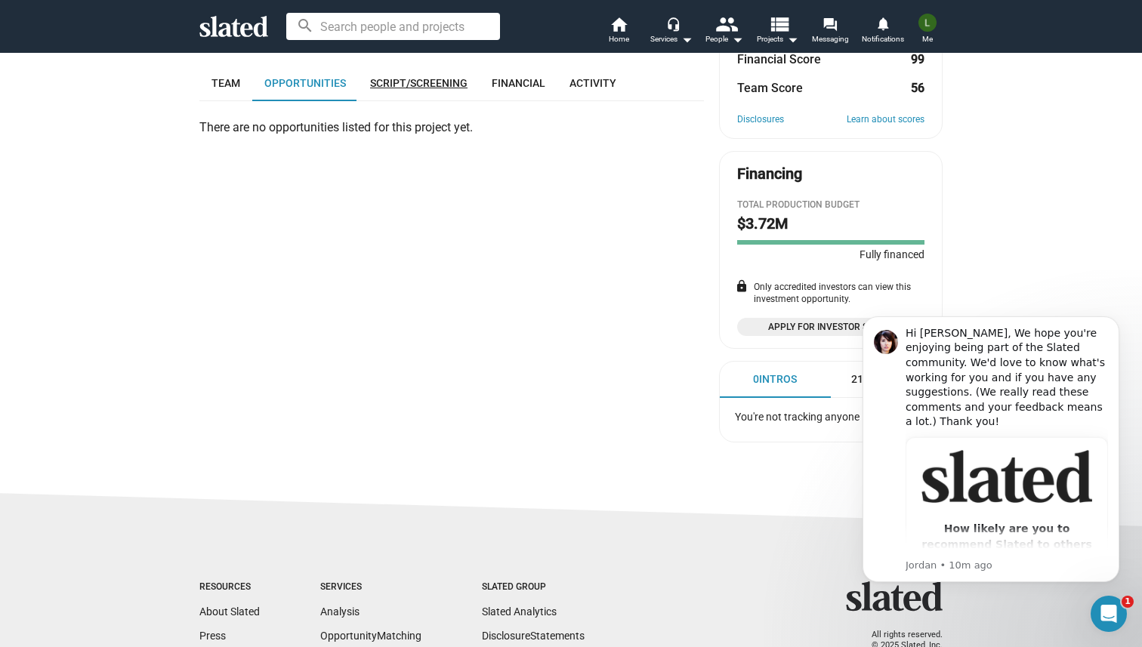
click at [420, 77] on span "Script/Screening" at bounding box center [418, 83] width 97 height 12
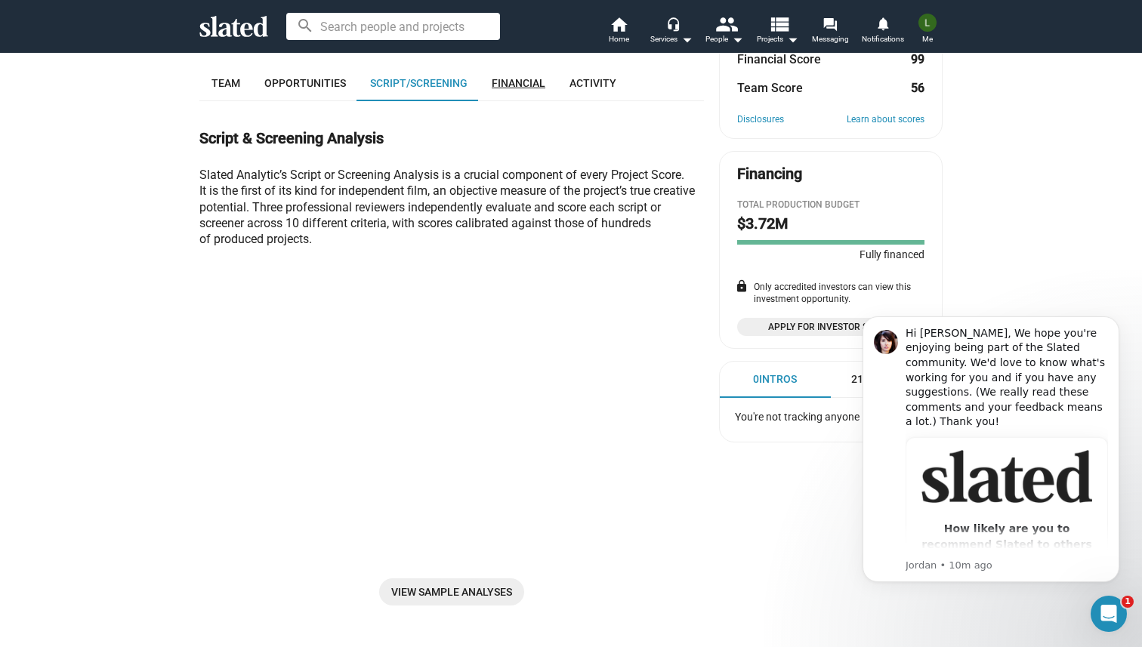
click at [507, 77] on link "Financial" at bounding box center [518, 83] width 78 height 36
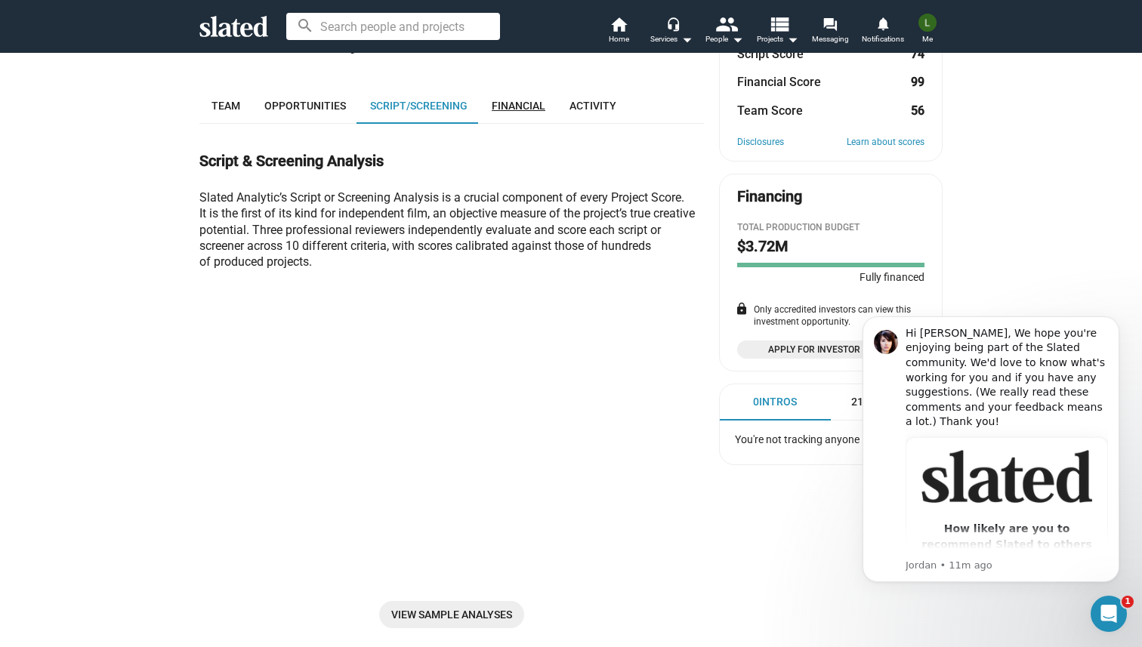
scroll to position [254, 0]
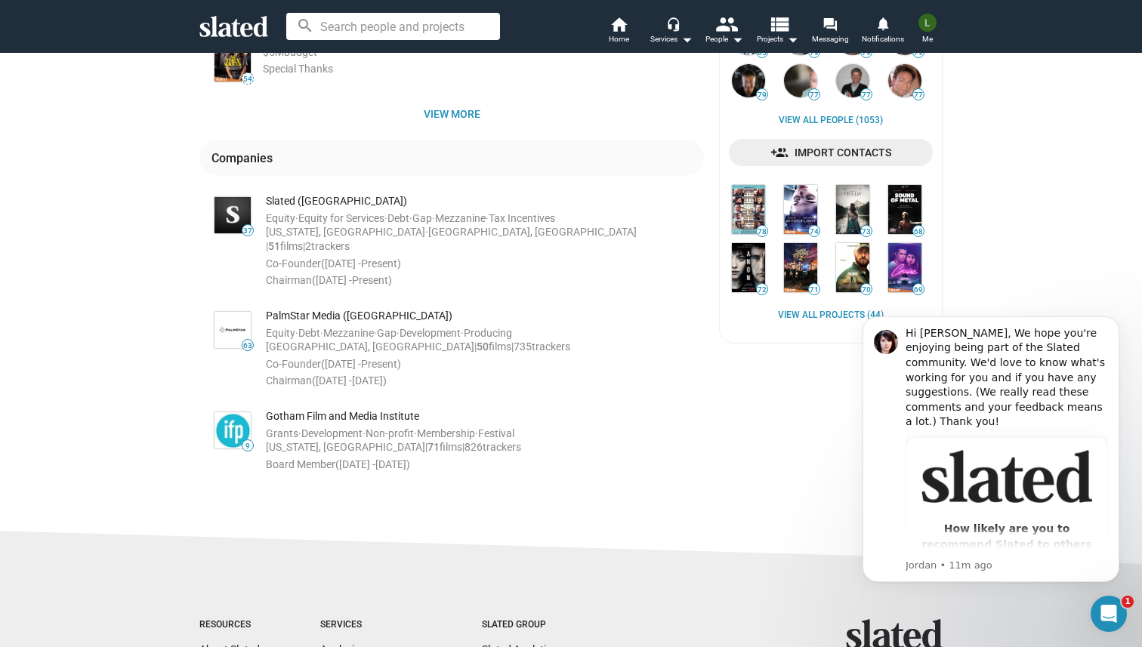
scroll to position [481, 0]
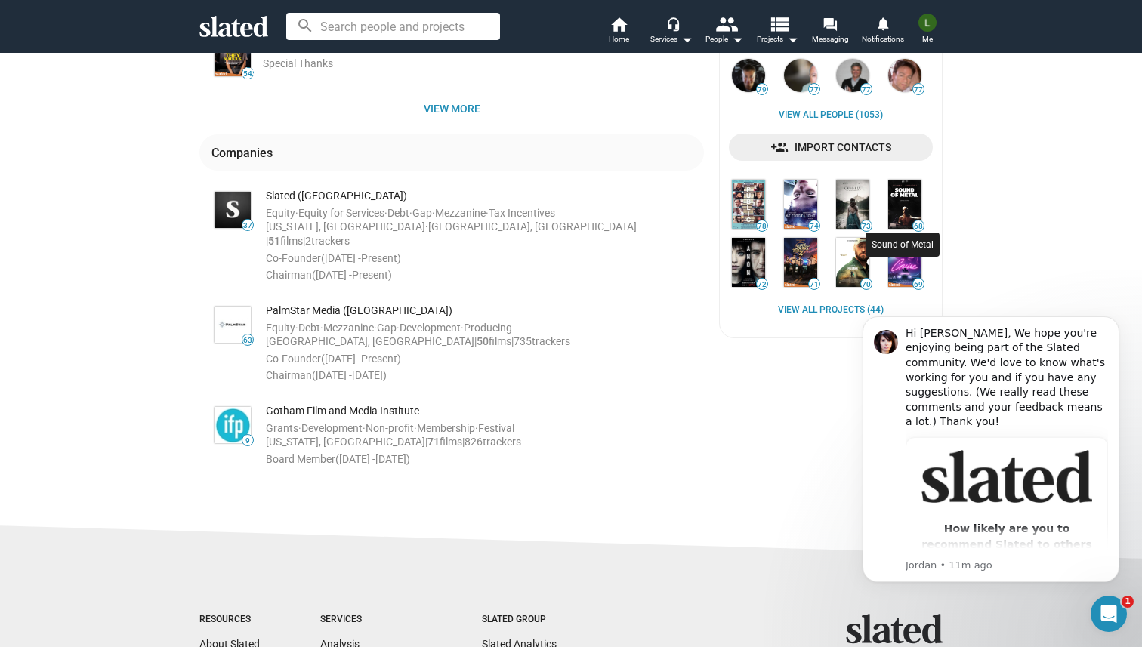
click at [901, 203] on img at bounding box center [904, 204] width 33 height 49
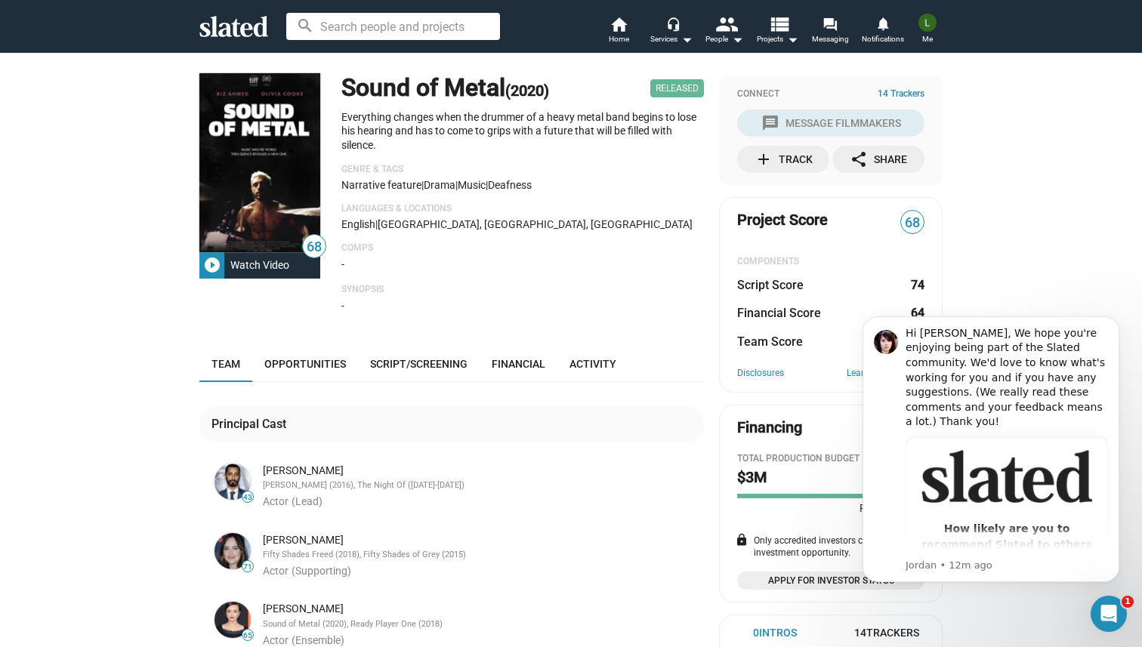
click at [421, 366] on span "Script/Screening" at bounding box center [418, 364] width 97 height 12
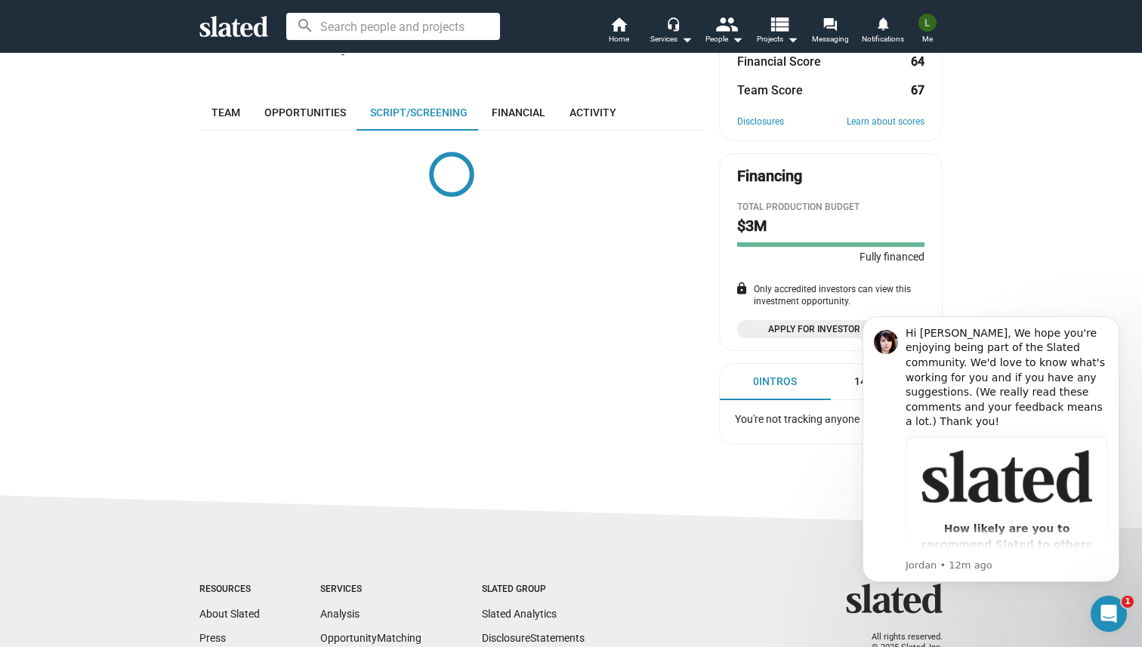
scroll to position [294, 0]
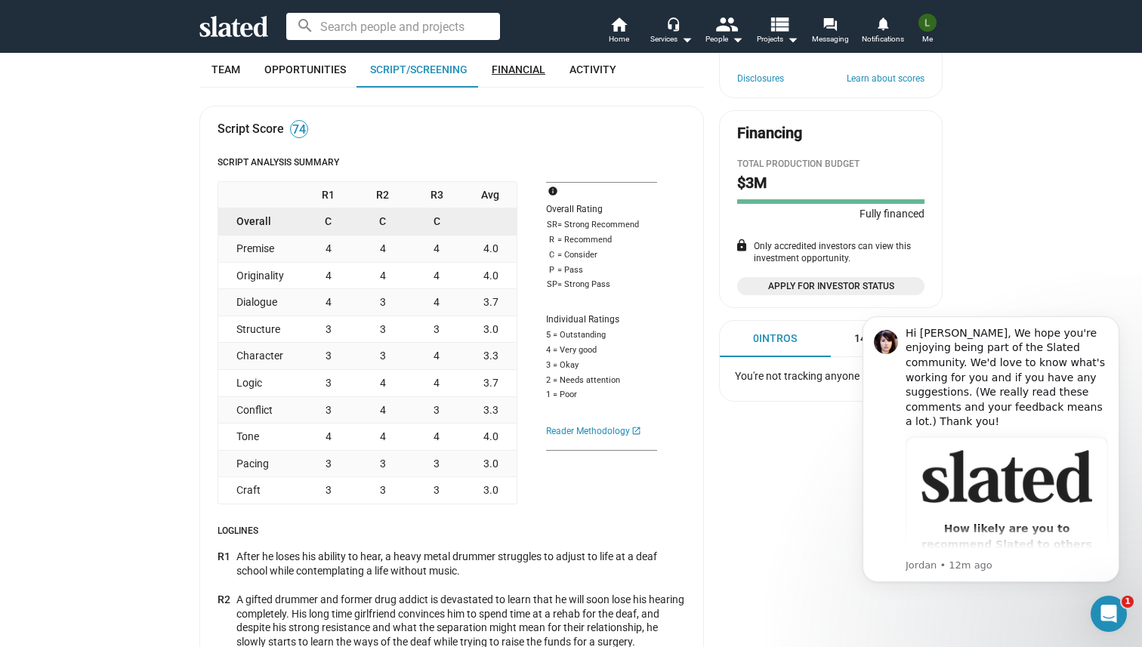
click at [522, 82] on link "Financial" at bounding box center [518, 69] width 78 height 36
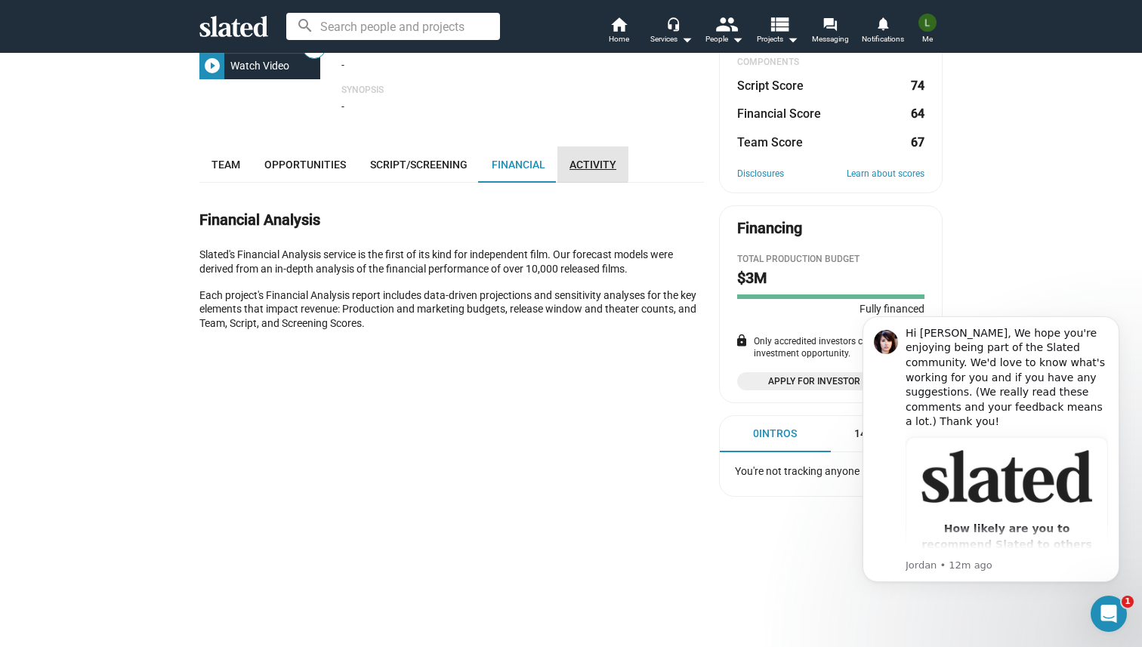
click at [578, 164] on span "Activity" at bounding box center [592, 165] width 47 height 12
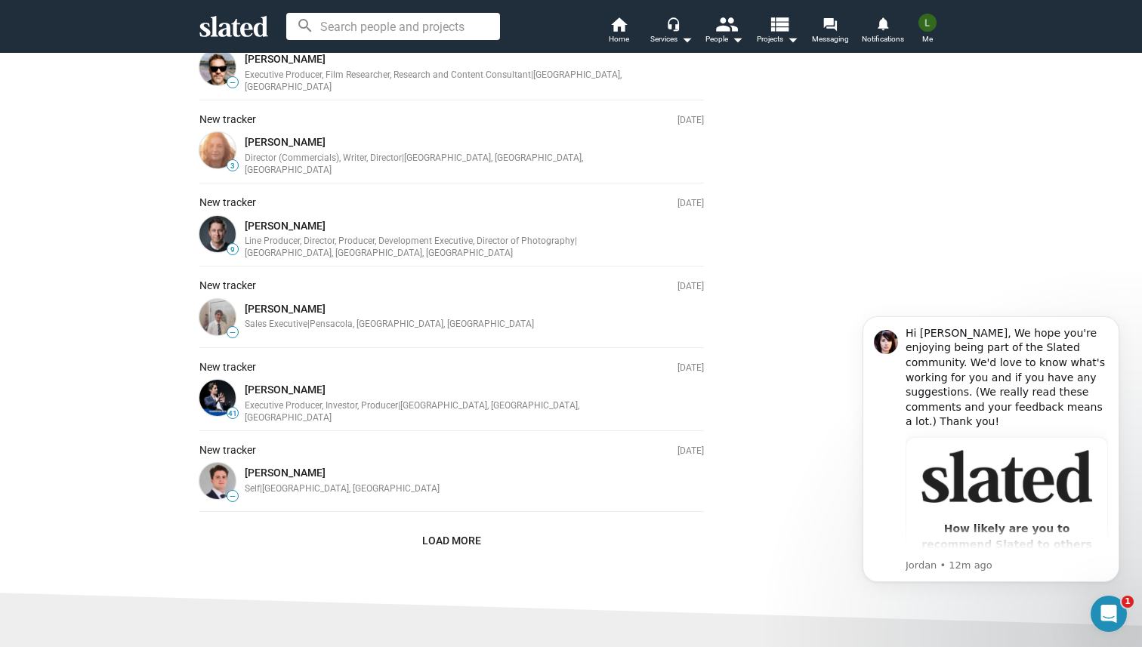
scroll to position [693, 0]
click at [447, 527] on span "Load More" at bounding box center [451, 539] width 59 height 27
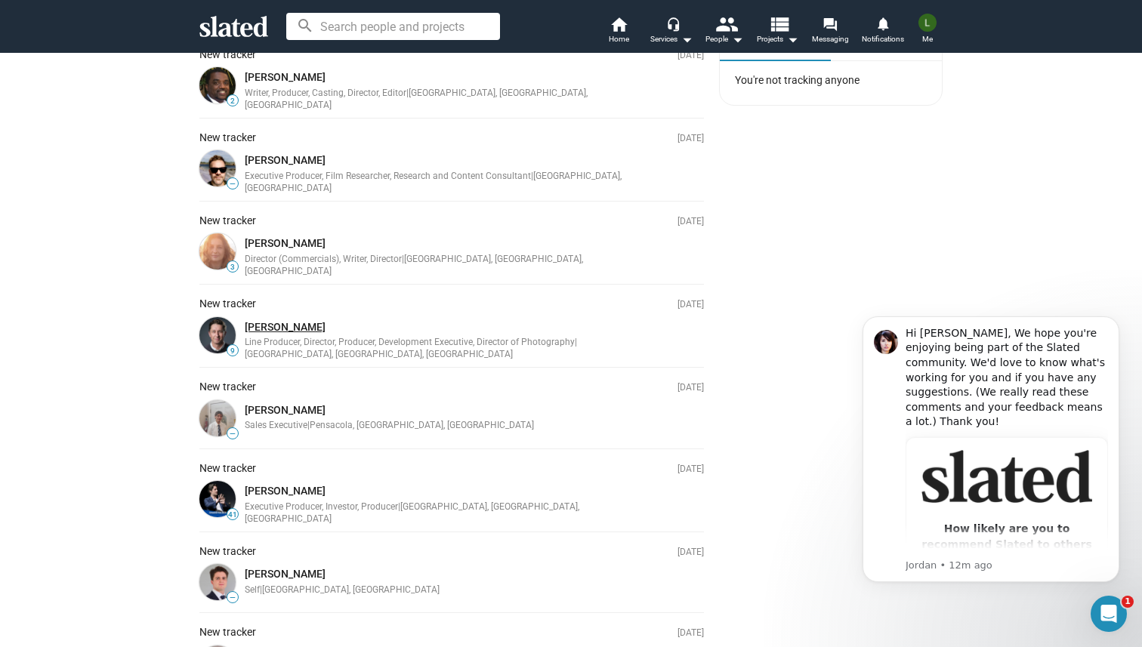
scroll to position [589, 0]
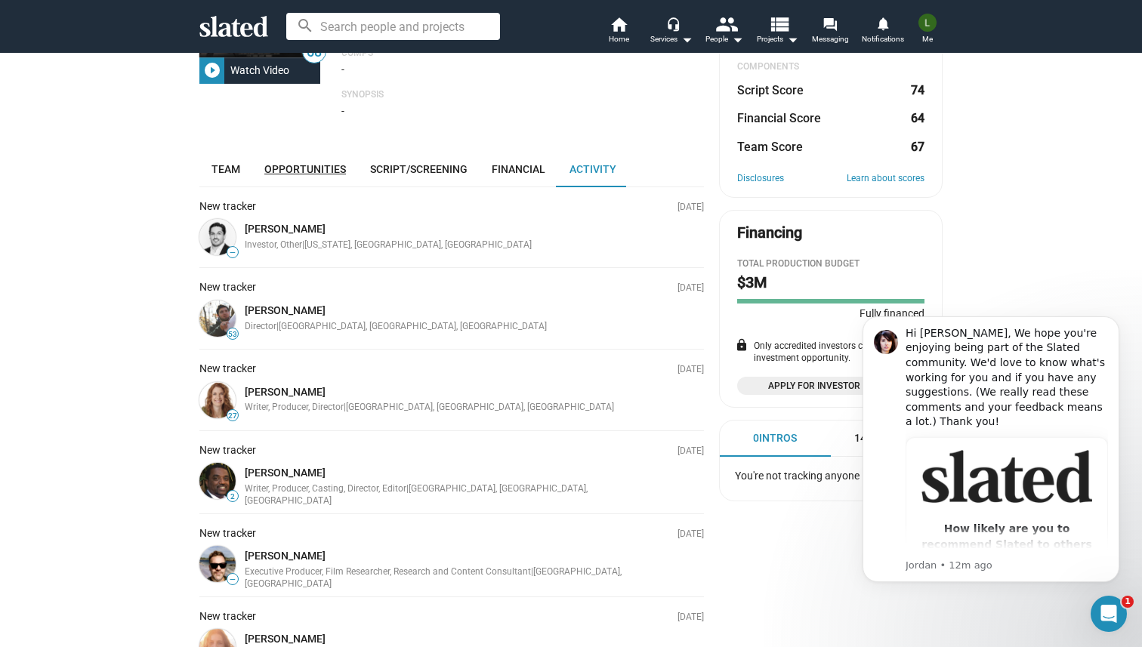
click at [291, 157] on link "Opportunities" at bounding box center [305, 169] width 106 height 36
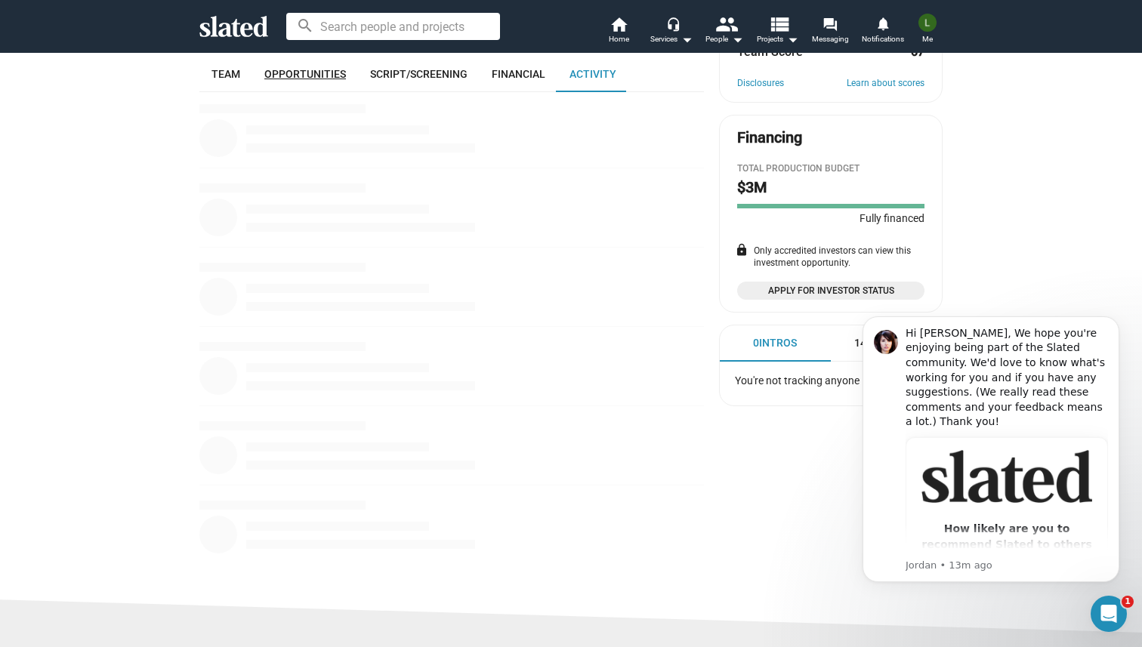
scroll to position [294, 0]
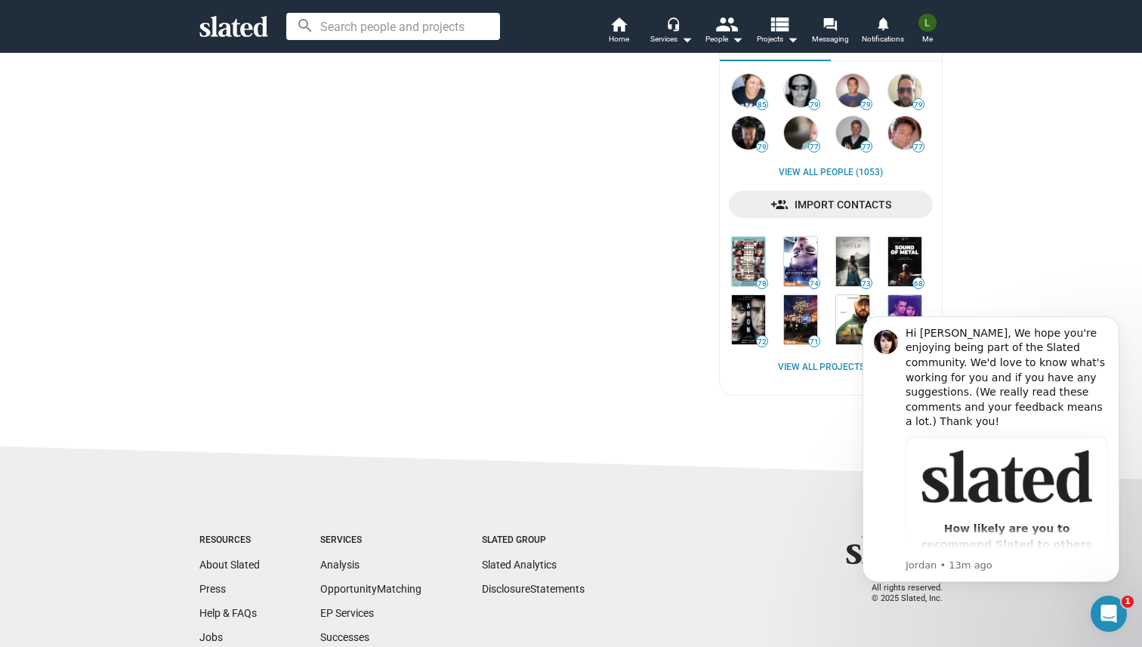
scroll to position [316, 0]
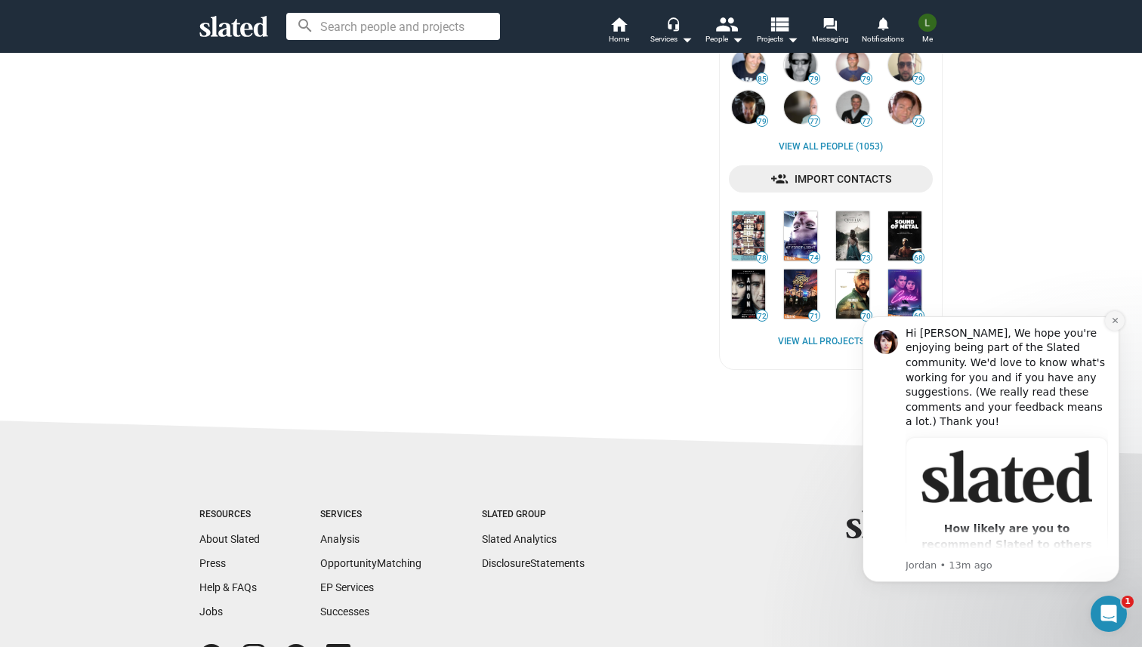
click at [1111, 320] on icon "Dismiss notification" at bounding box center [1115, 320] width 8 height 8
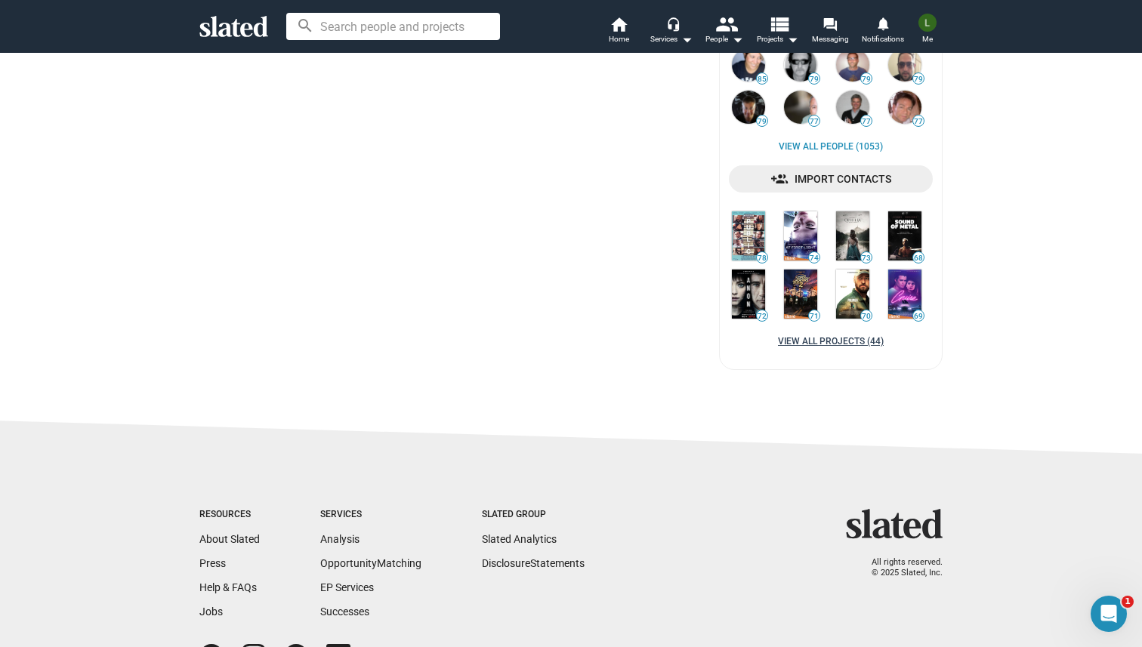
click at [799, 339] on link "View all Projects (44)" at bounding box center [831, 342] width 106 height 12
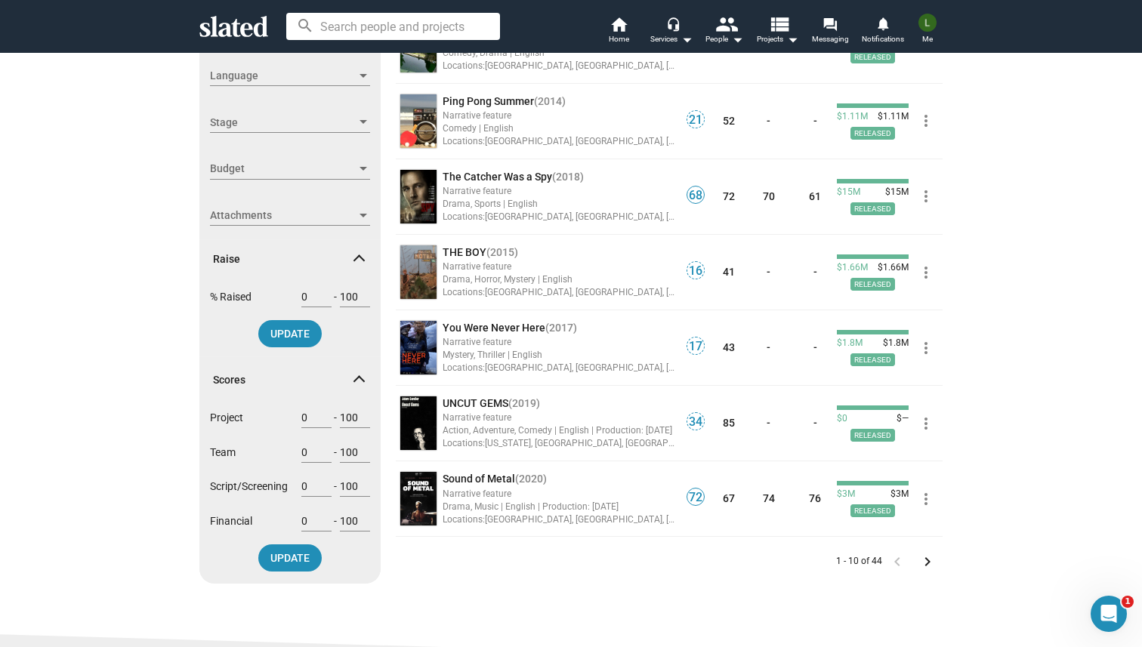
scroll to position [418, 0]
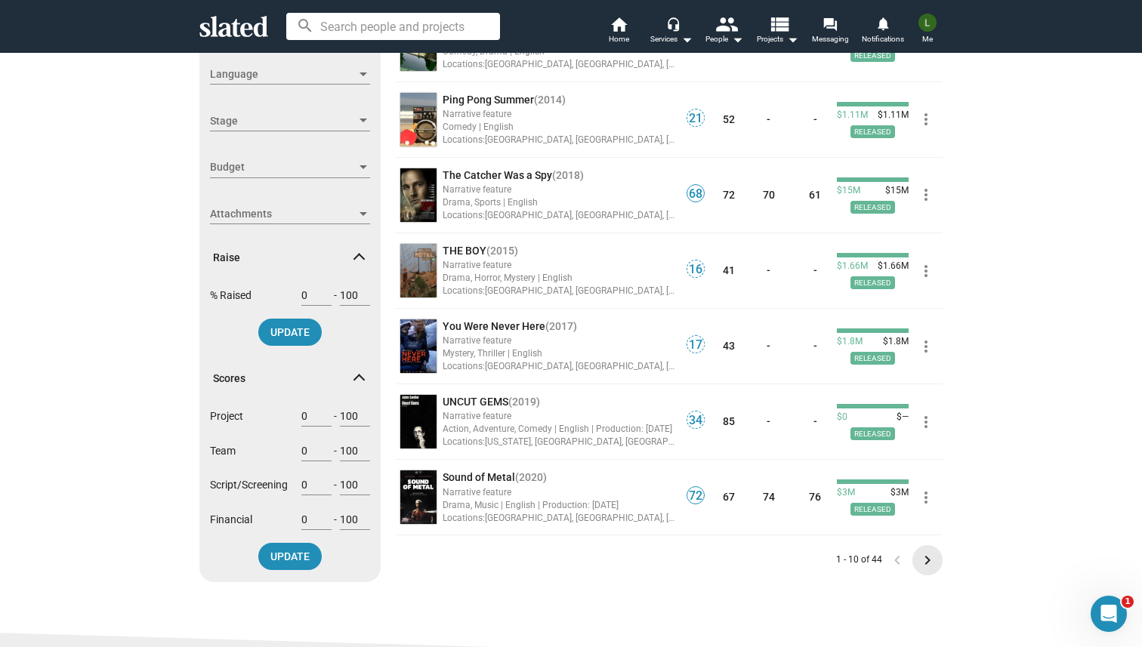
click at [926, 562] on mat-icon "keyboard_arrow_right" at bounding box center [927, 560] width 18 height 18
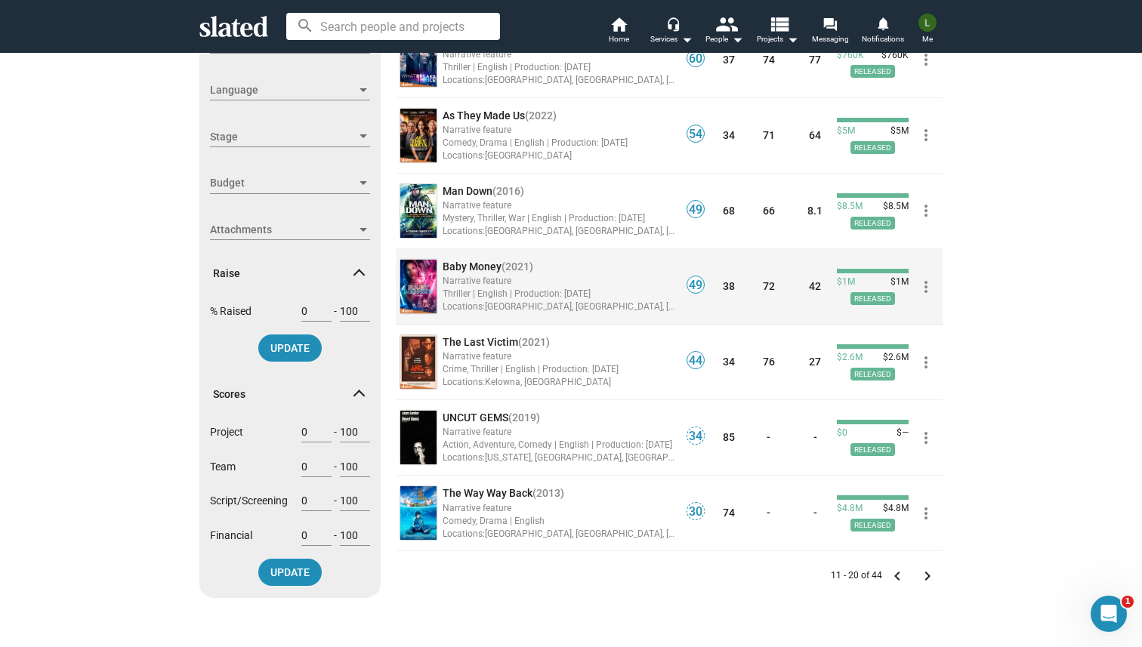
scroll to position [402, 0]
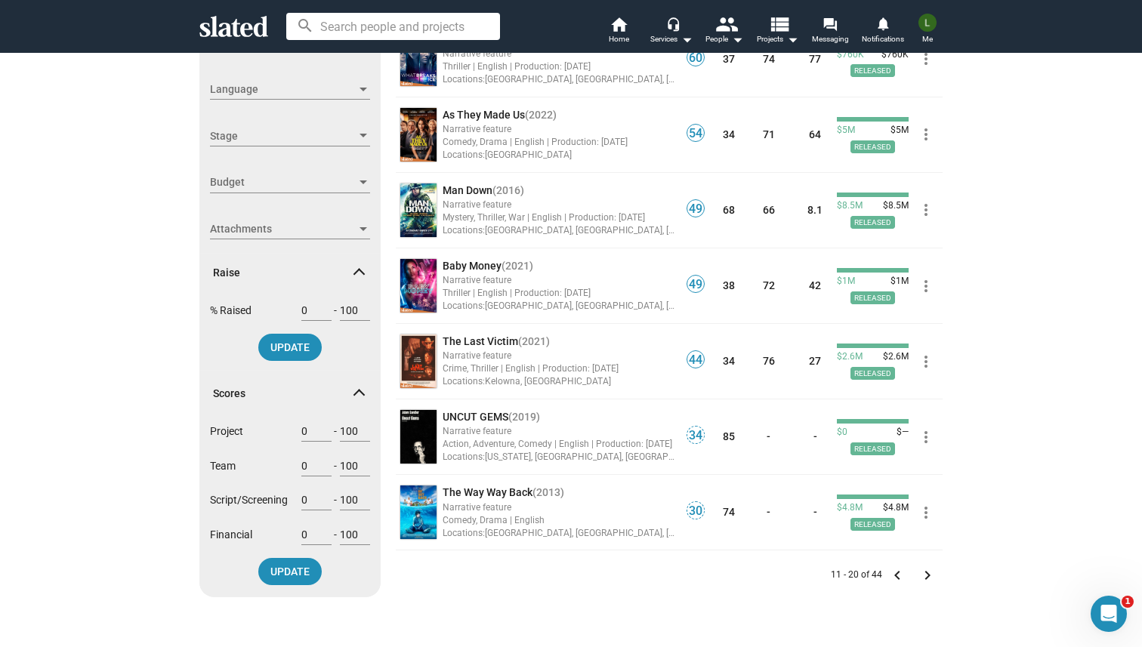
click at [929, 575] on mat-icon "keyboard_arrow_right" at bounding box center [927, 575] width 18 height 18
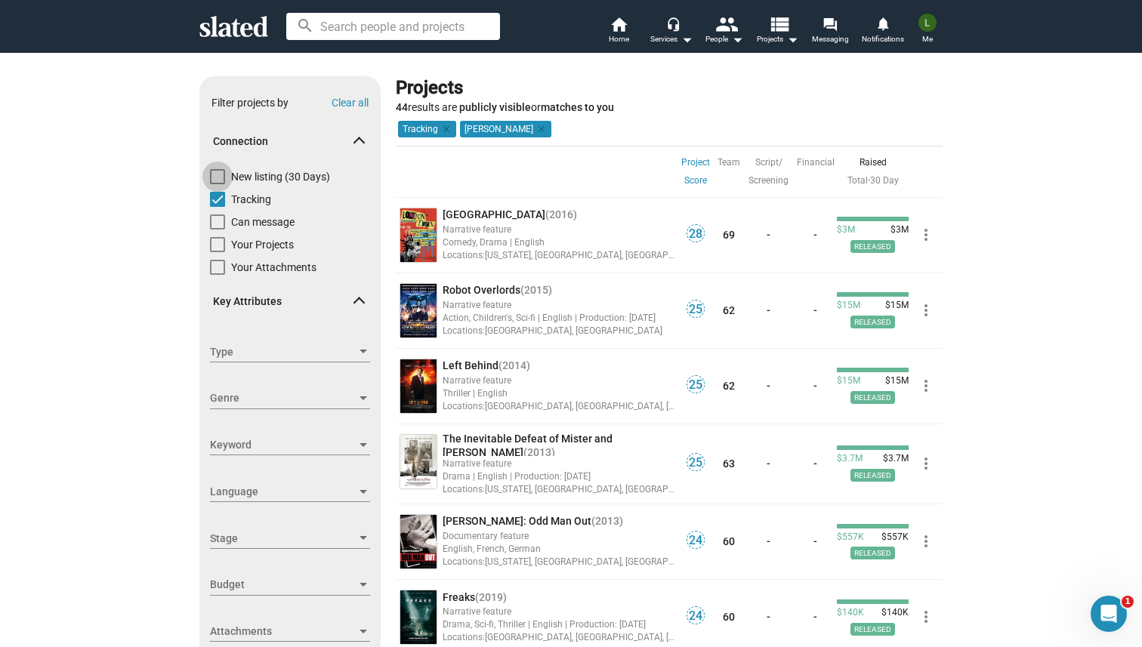
click at [220, 179] on span at bounding box center [217, 176] width 15 height 15
click at [217, 184] on input "New listing (30 Days)" at bounding box center [217, 184] width 1 height 1
checkbox input "true"
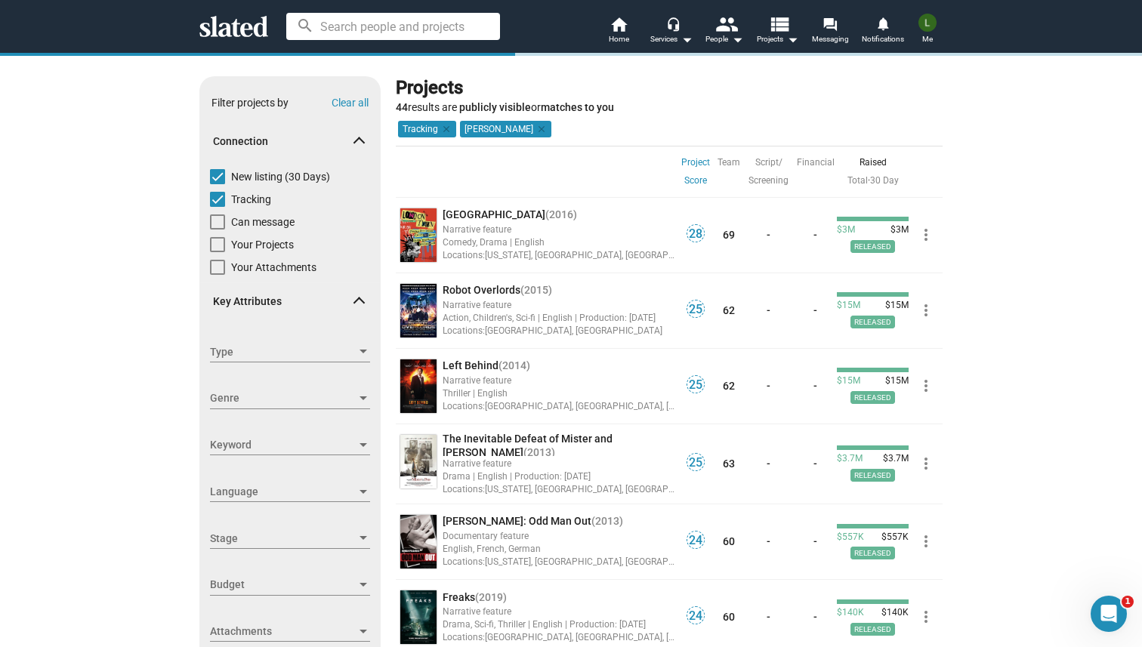
click at [218, 198] on span at bounding box center [217, 199] width 15 height 15
click at [217, 207] on input "Tracking" at bounding box center [217, 207] width 1 height 1
checkbox input "false"
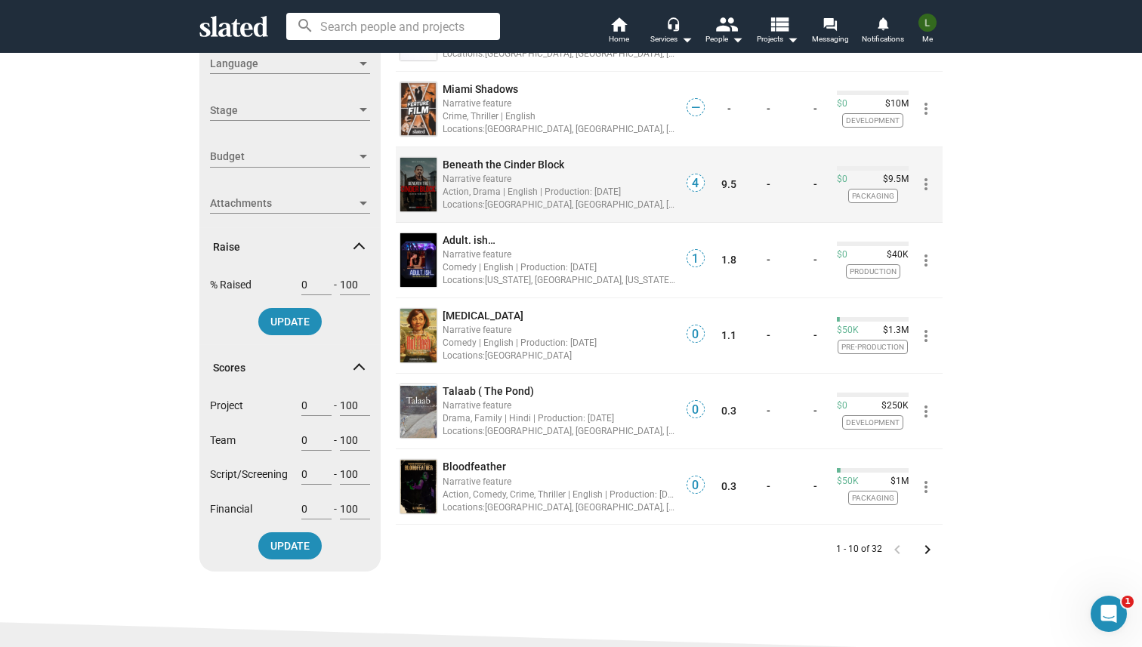
scroll to position [430, 0]
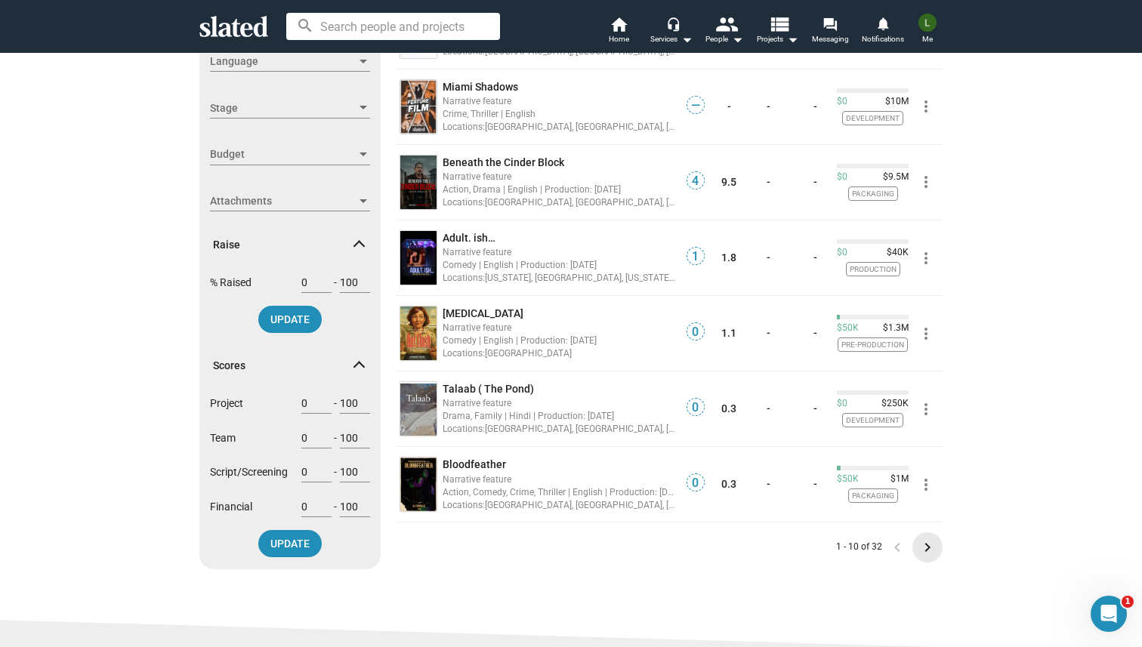
click at [925, 543] on mat-icon "keyboard_arrow_right" at bounding box center [927, 547] width 18 height 18
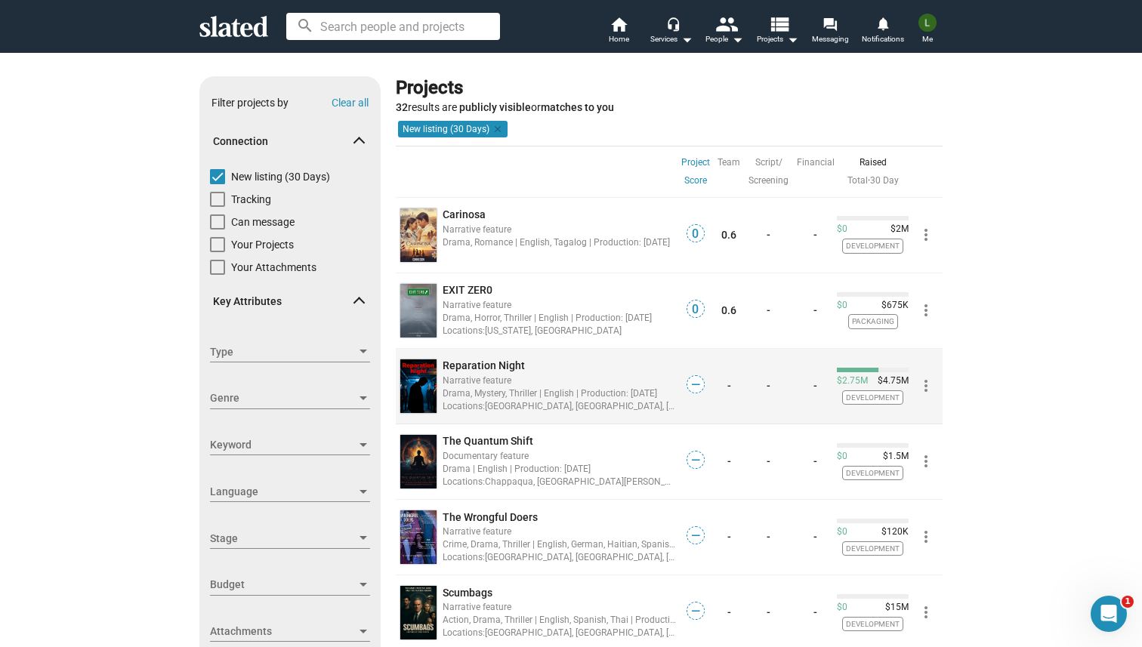
click at [607, 404] on div "Locations: [GEOGRAPHIC_DATA], [GEOGRAPHIC_DATA], [GEOGRAPHIC_DATA], [GEOGRAPHIC…" at bounding box center [558, 406] width 233 height 14
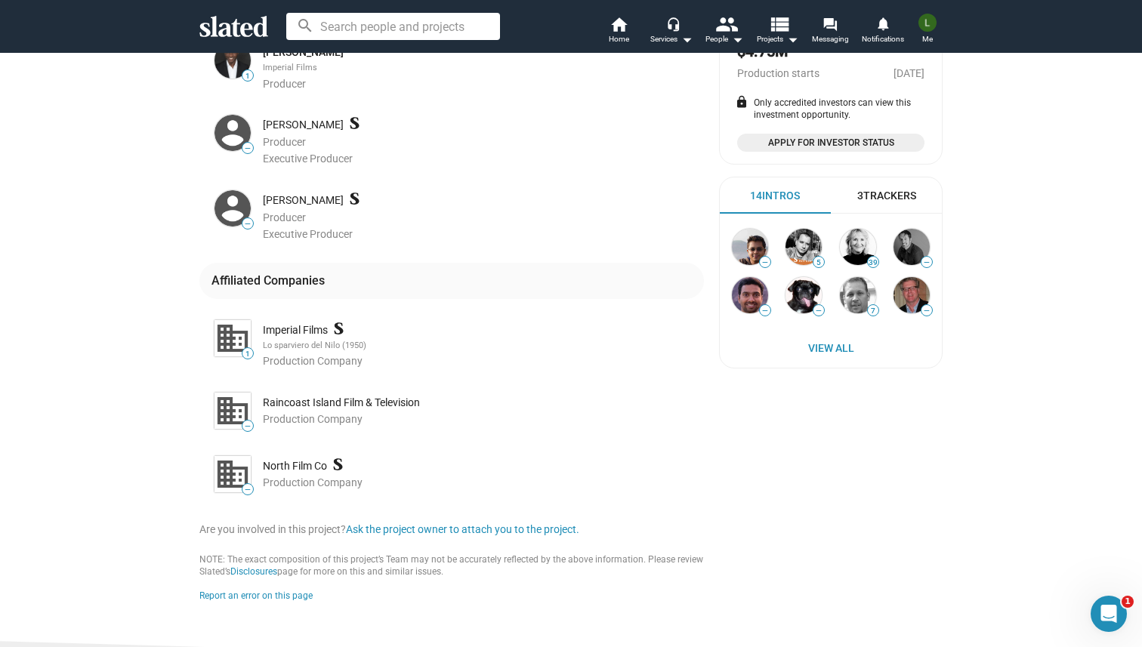
scroll to position [435, 0]
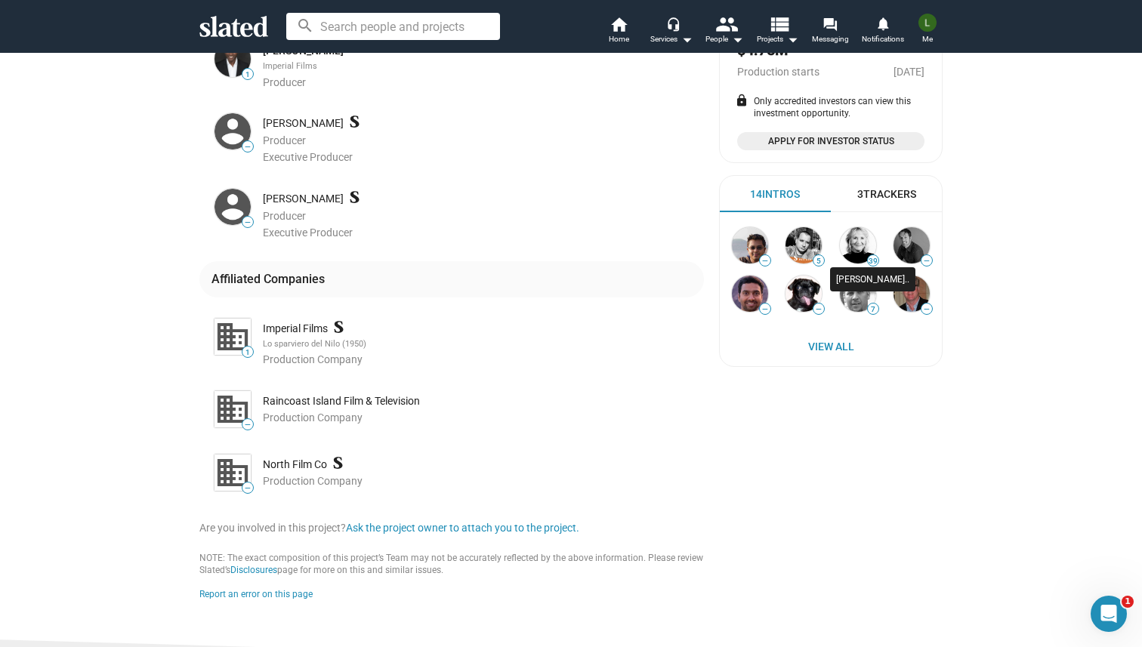
click at [862, 241] on img at bounding box center [858, 245] width 36 height 36
